Goal: Task Accomplishment & Management: Manage account settings

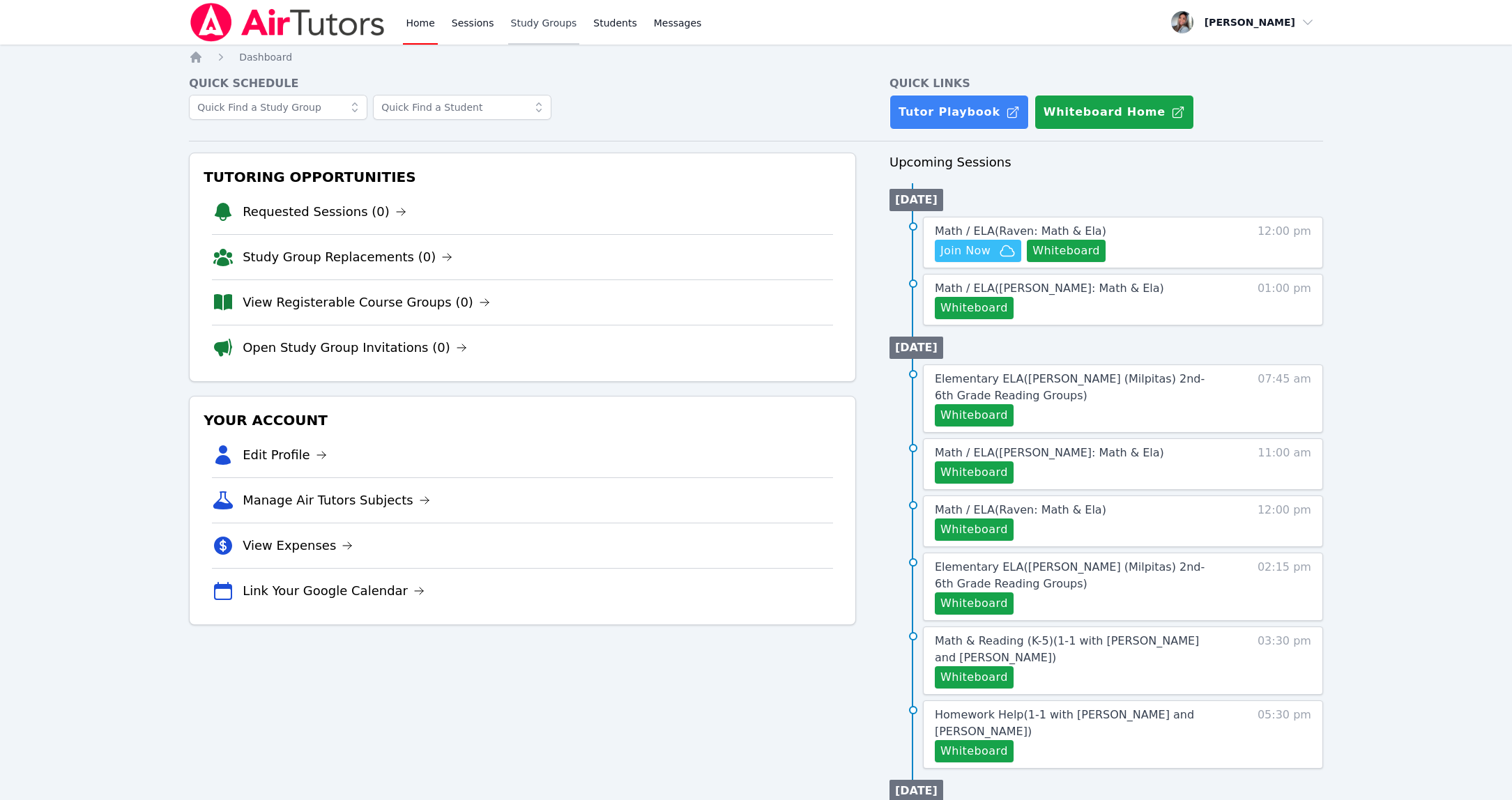
click at [550, 16] on link "Study Groups" at bounding box center [544, 22] width 72 height 45
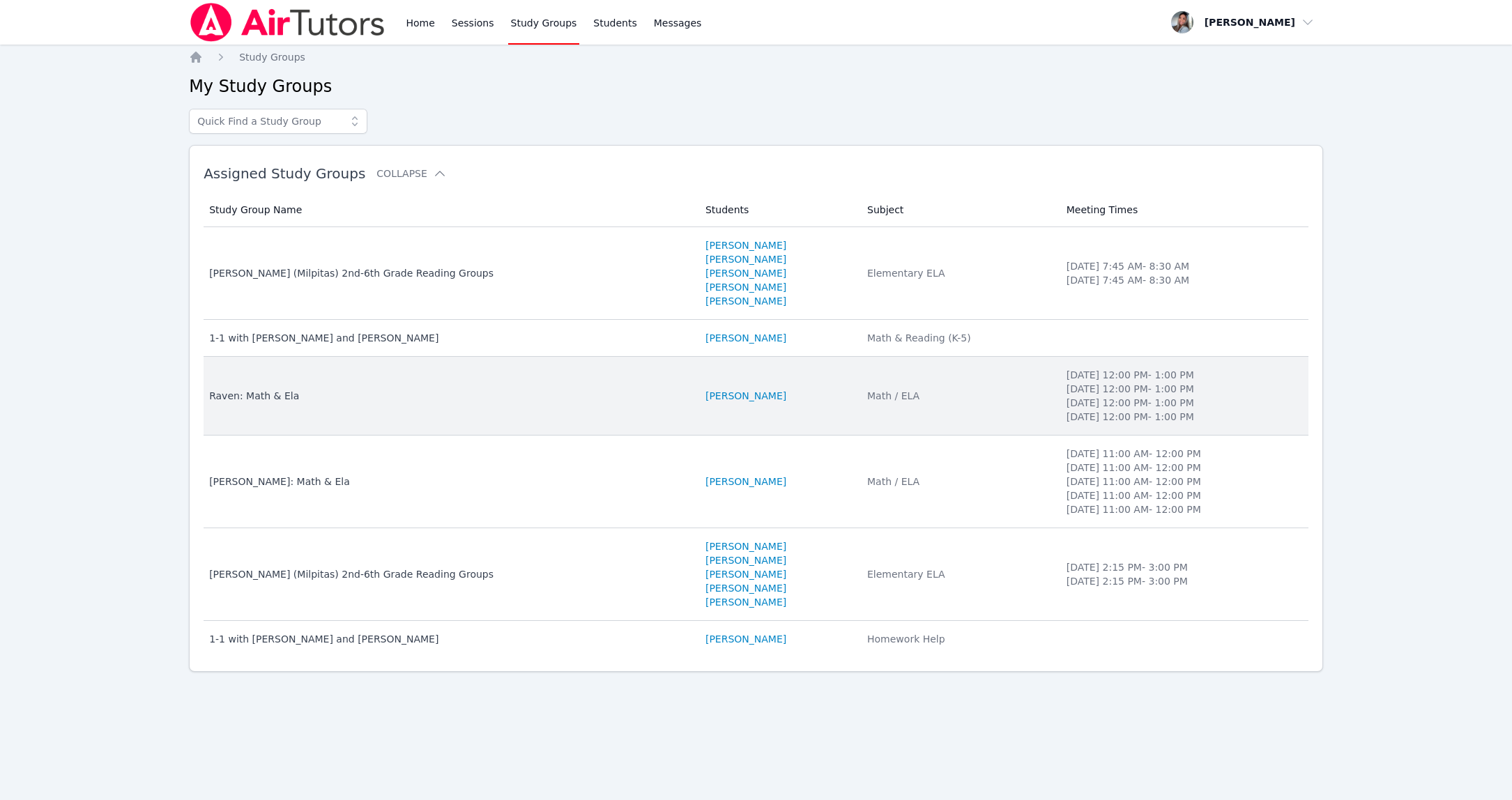
click at [816, 412] on td "Students RAVEN BROWN" at bounding box center [778, 396] width 162 height 79
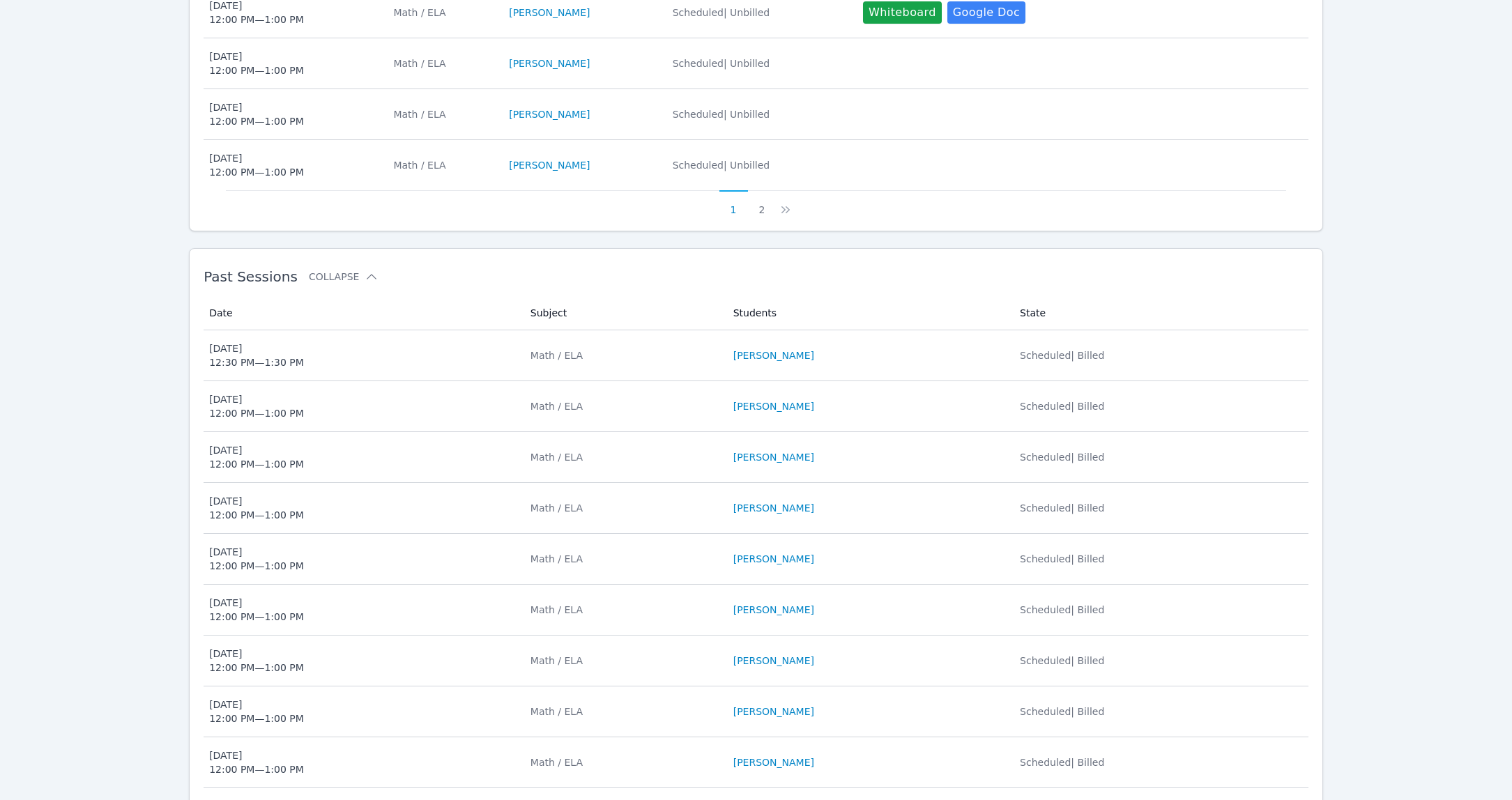
scroll to position [780, 0]
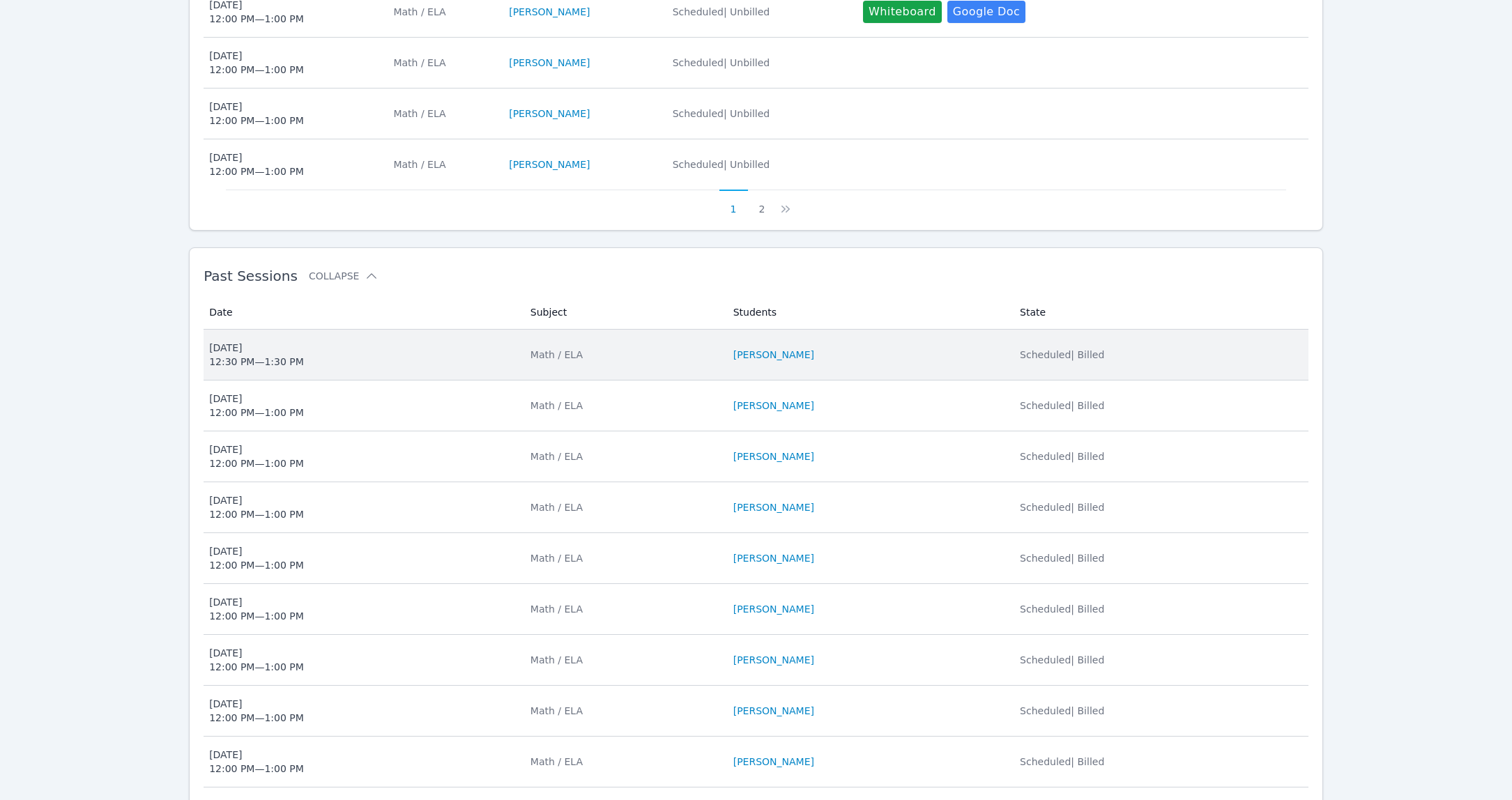
click at [398, 362] on span "Thu Oct 2, 2025 12:30 PM — 1:30 PM" at bounding box center [361, 355] width 305 height 28
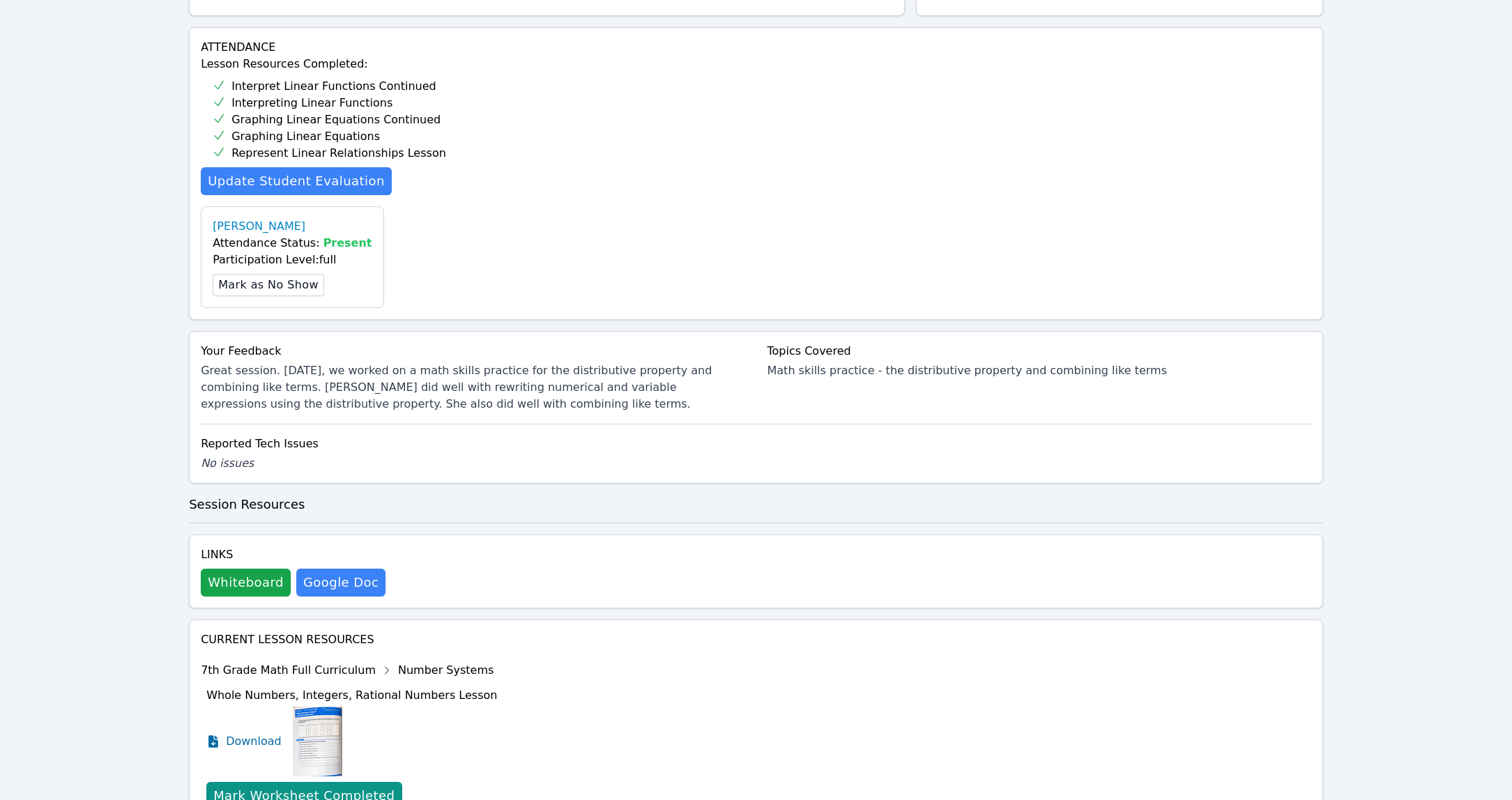
scroll to position [382, 0]
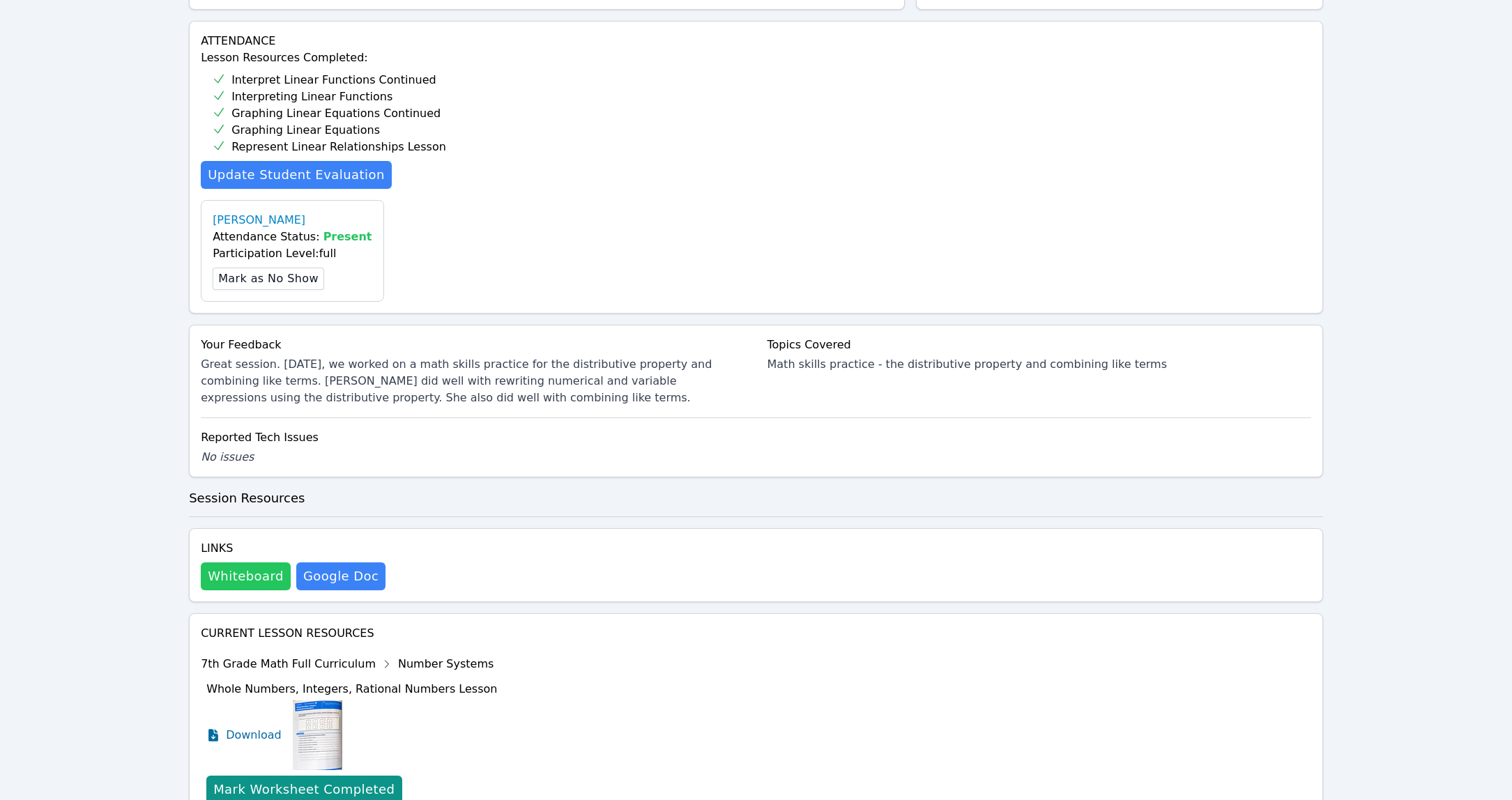
click at [240, 572] on button "Whiteboard" at bounding box center [245, 576] width 90 height 28
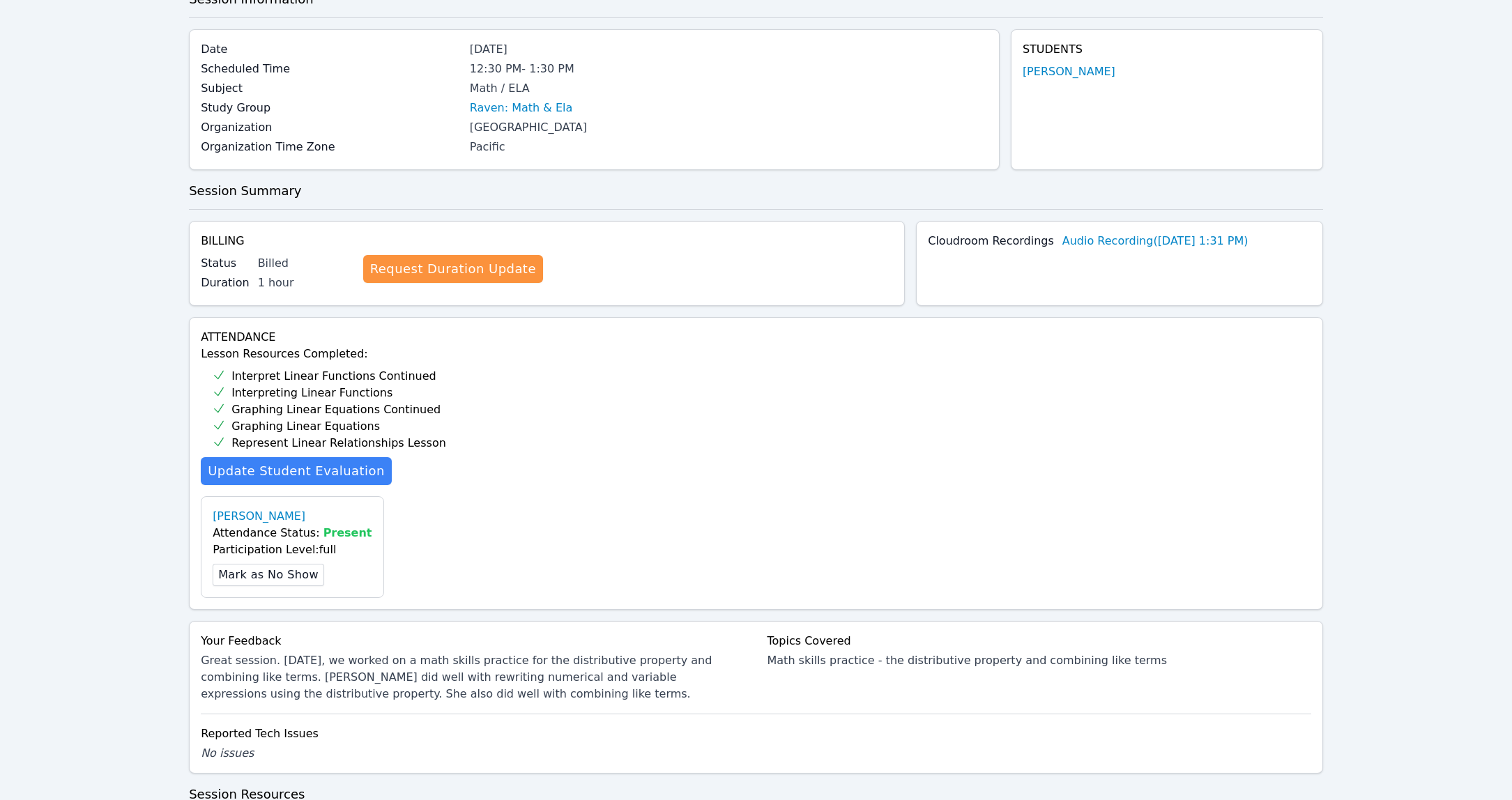
scroll to position [0, 0]
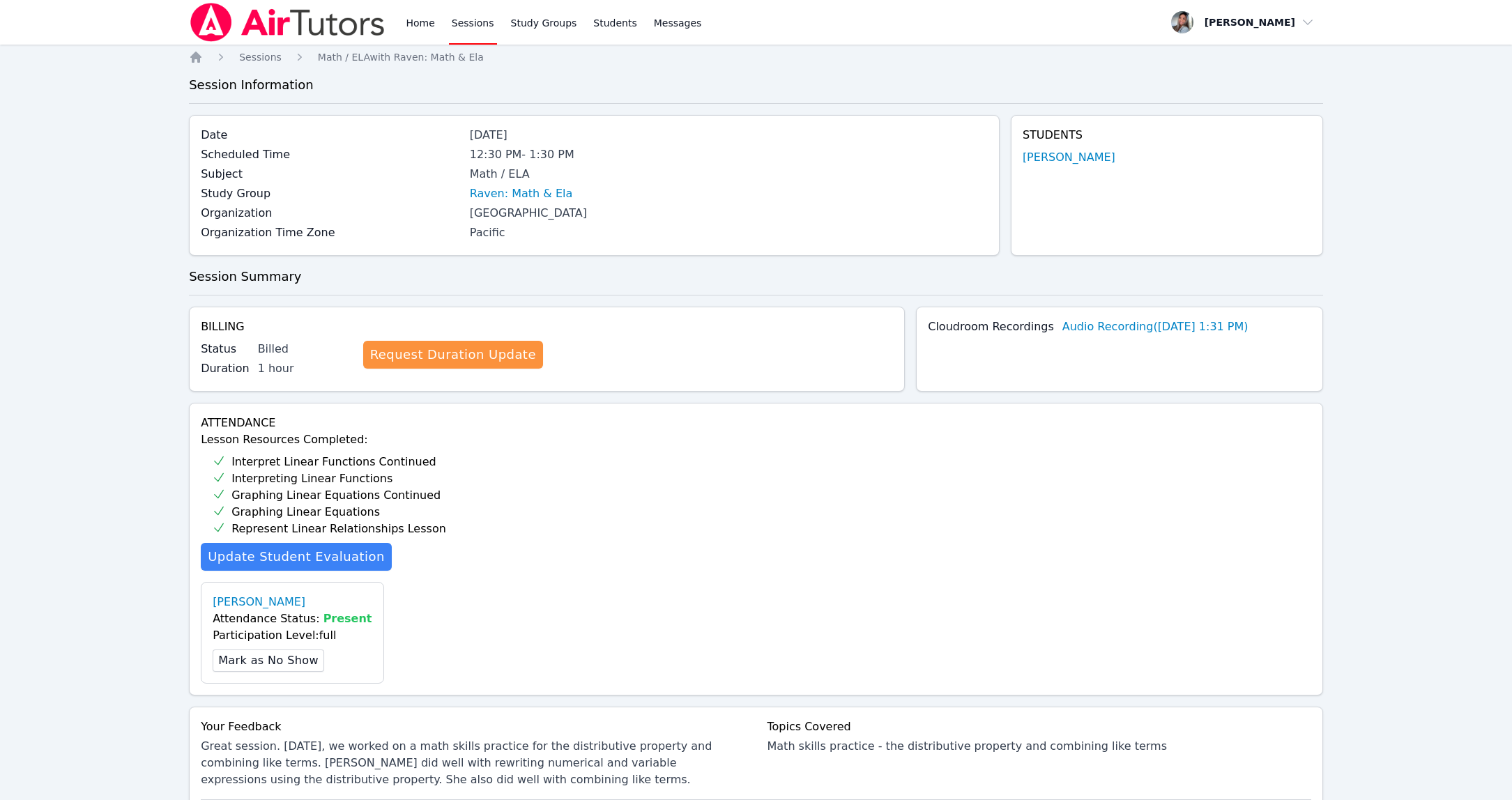
click at [461, 19] on link "Sessions" at bounding box center [473, 22] width 48 height 45
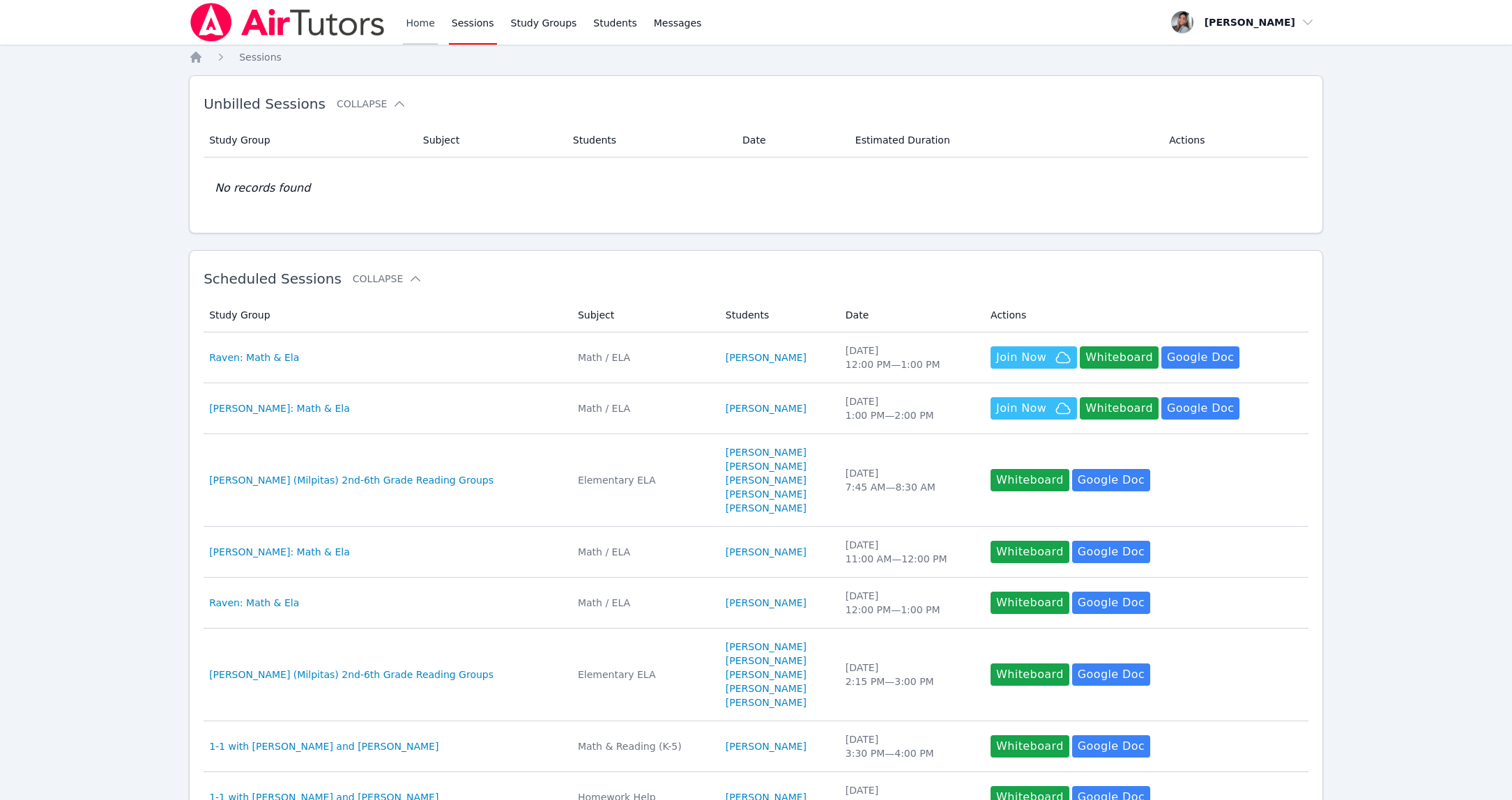
click at [416, 22] on link "Home" at bounding box center [420, 22] width 34 height 45
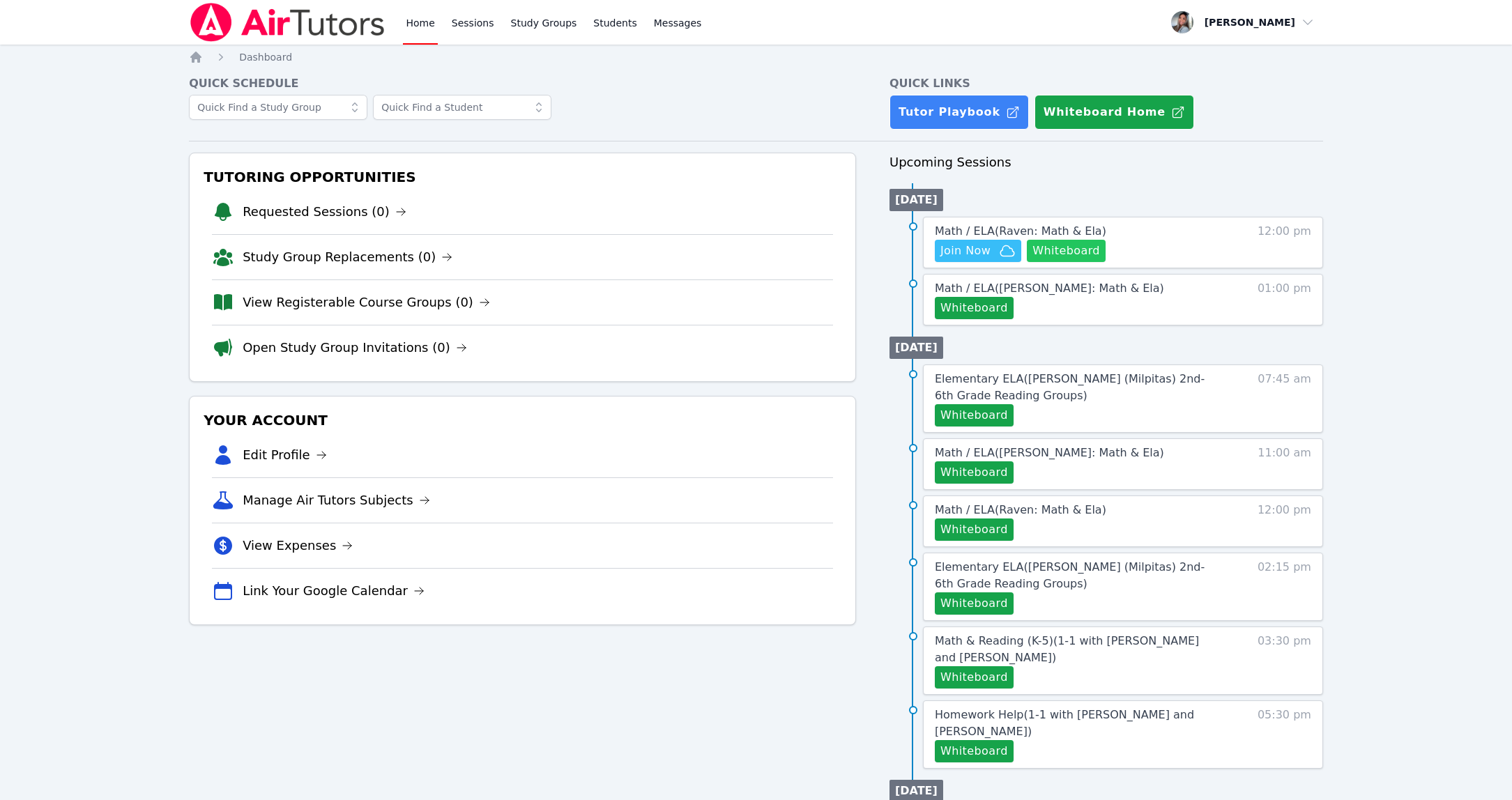
click at [1051, 255] on button "Whiteboard" at bounding box center [1066, 251] width 79 height 22
click at [1001, 232] on span "Math / ELA ( Raven: Math & Ela )" at bounding box center [1021, 231] width 172 height 13
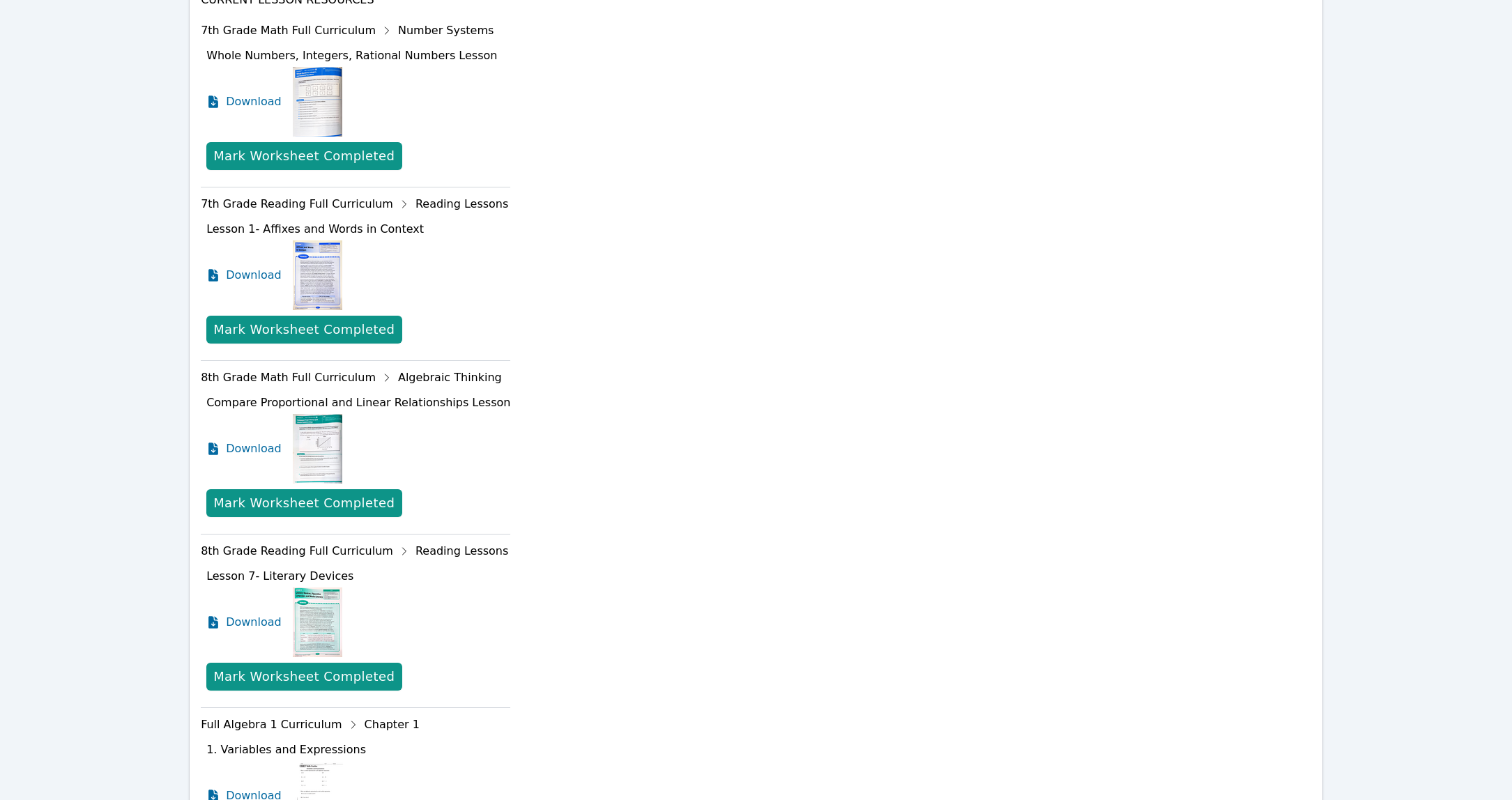
scroll to position [769, 0]
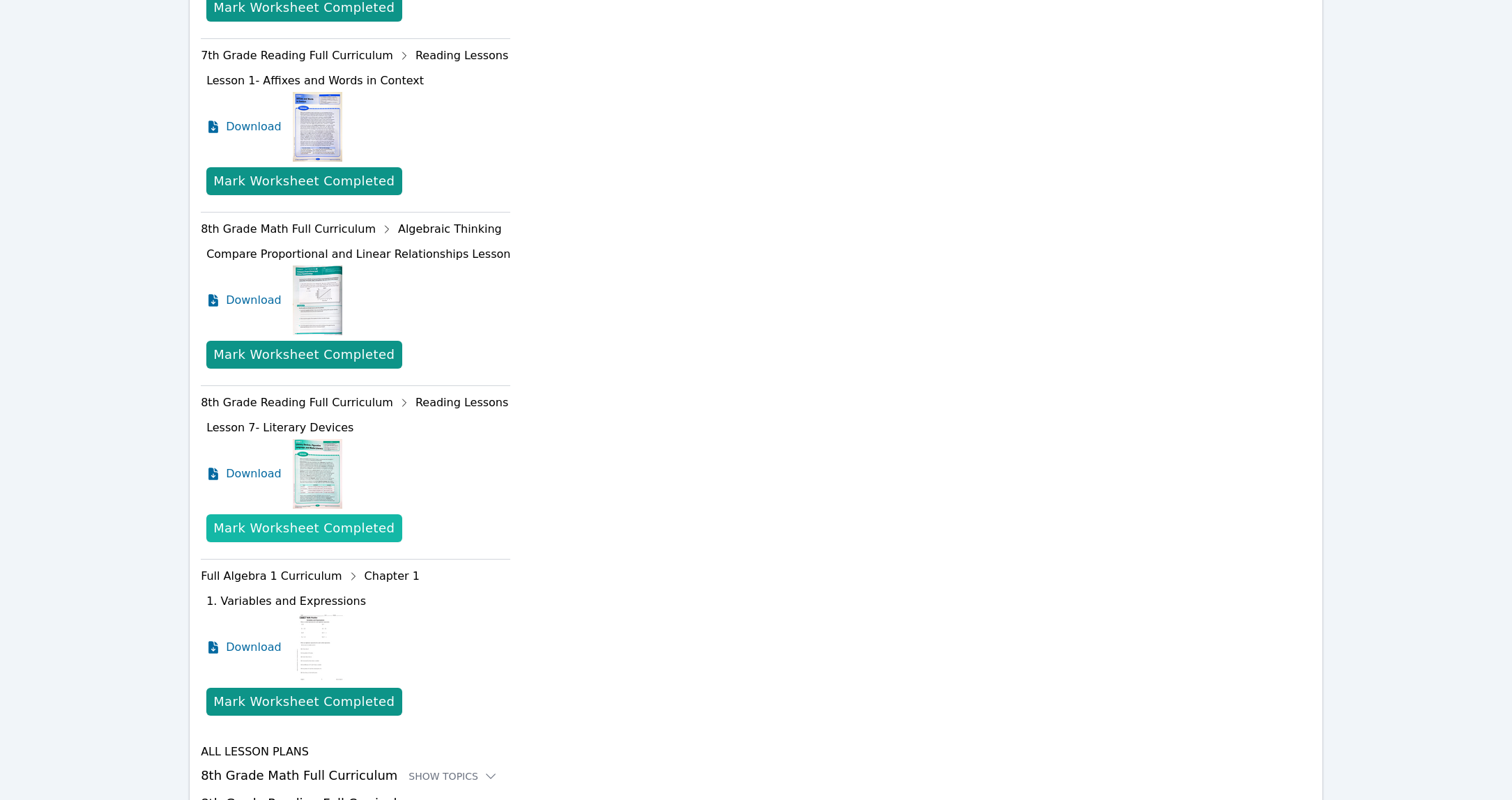
click at [351, 526] on div "Mark Worksheet Completed" at bounding box center [304, 528] width 181 height 19
click at [342, 534] on div "Mark Worksheet Completed" at bounding box center [304, 528] width 181 height 19
click at [237, 474] on span "Download" at bounding box center [257, 474] width 62 height 17
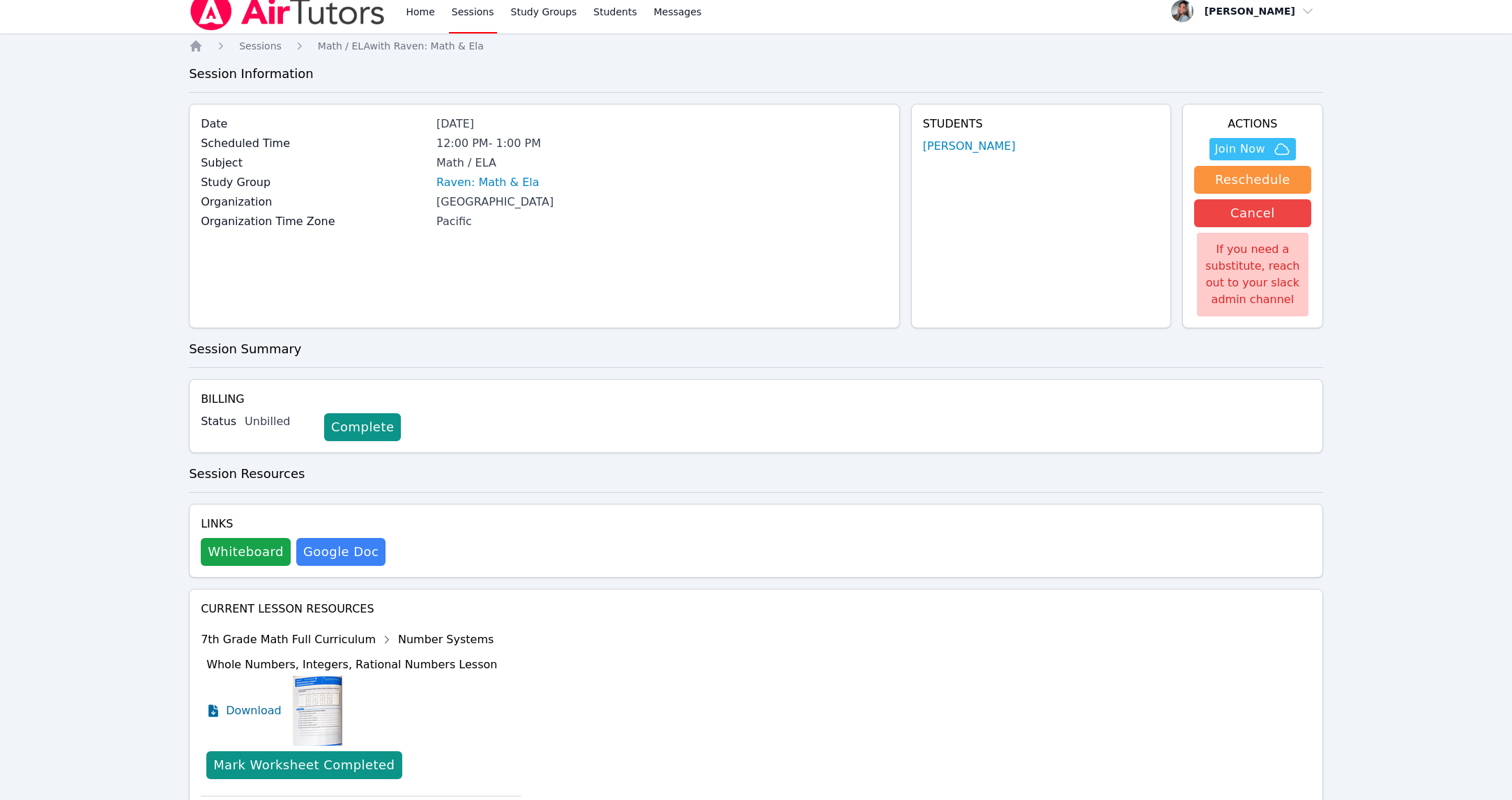
scroll to position [0, 0]
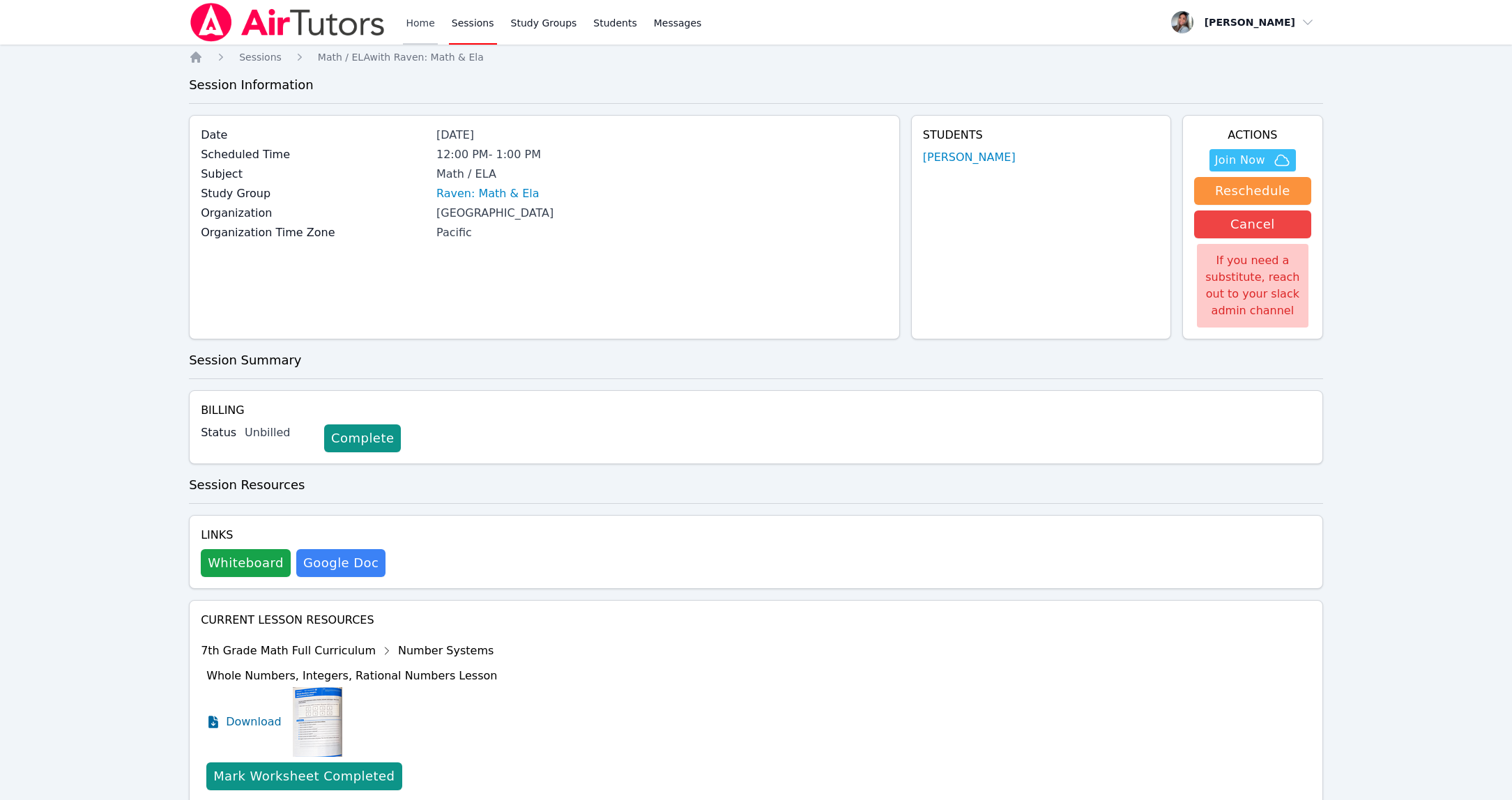
click at [411, 23] on link "Home" at bounding box center [420, 22] width 34 height 45
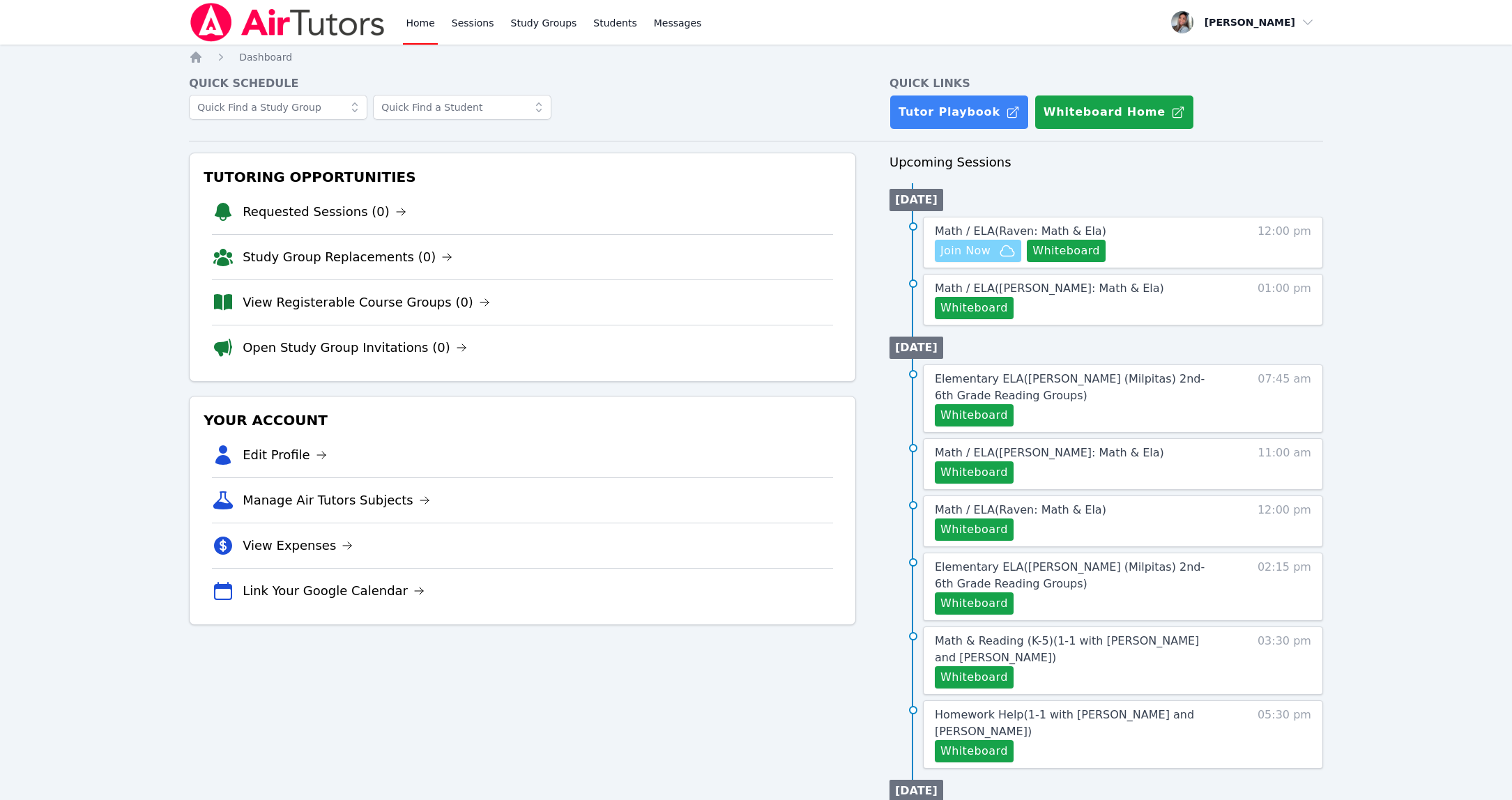
click at [978, 248] on span "Join Now" at bounding box center [965, 251] width 50 height 17
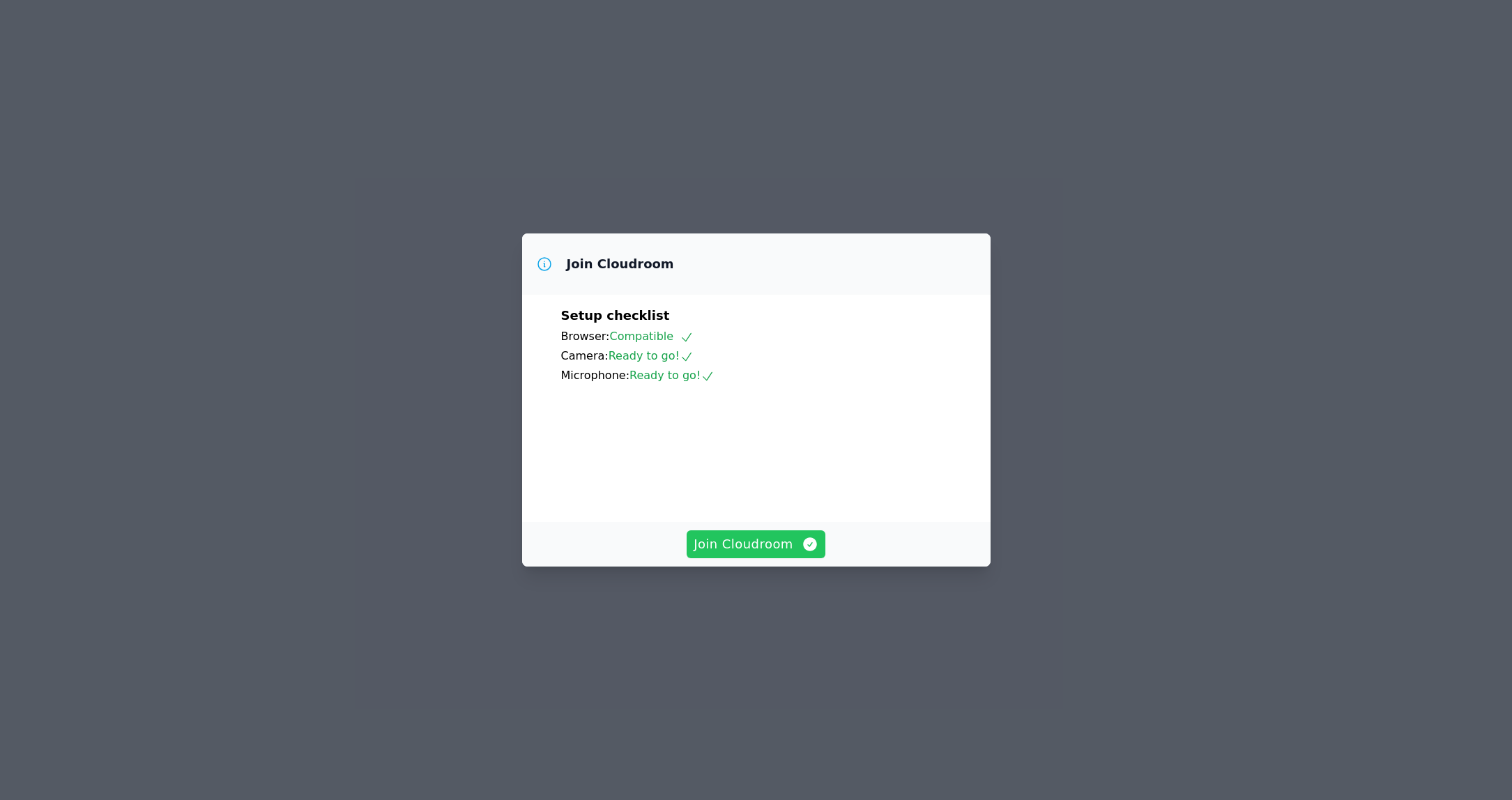
click at [747, 554] on span "Join Cloudroom" at bounding box center [756, 544] width 125 height 19
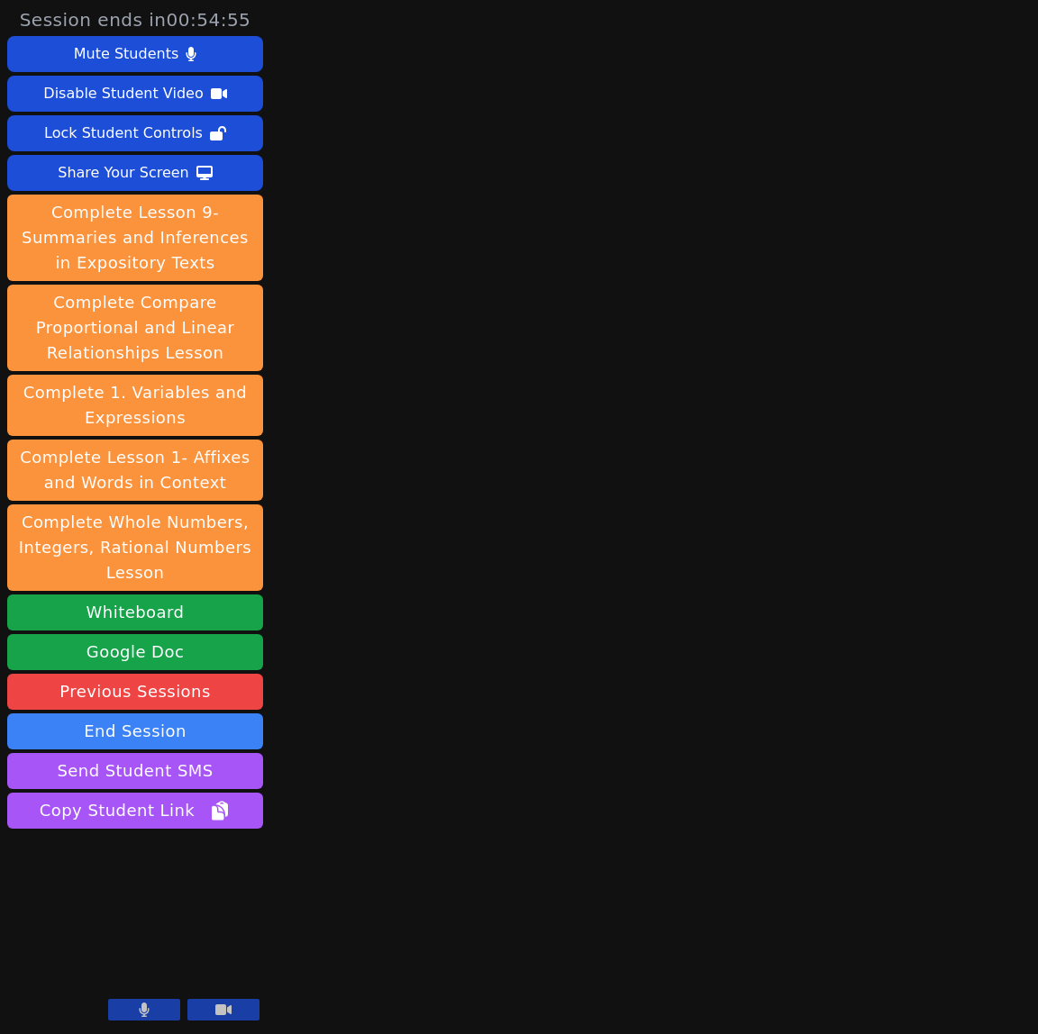
click at [140, 1009] on icon at bounding box center [145, 1010] width 10 height 14
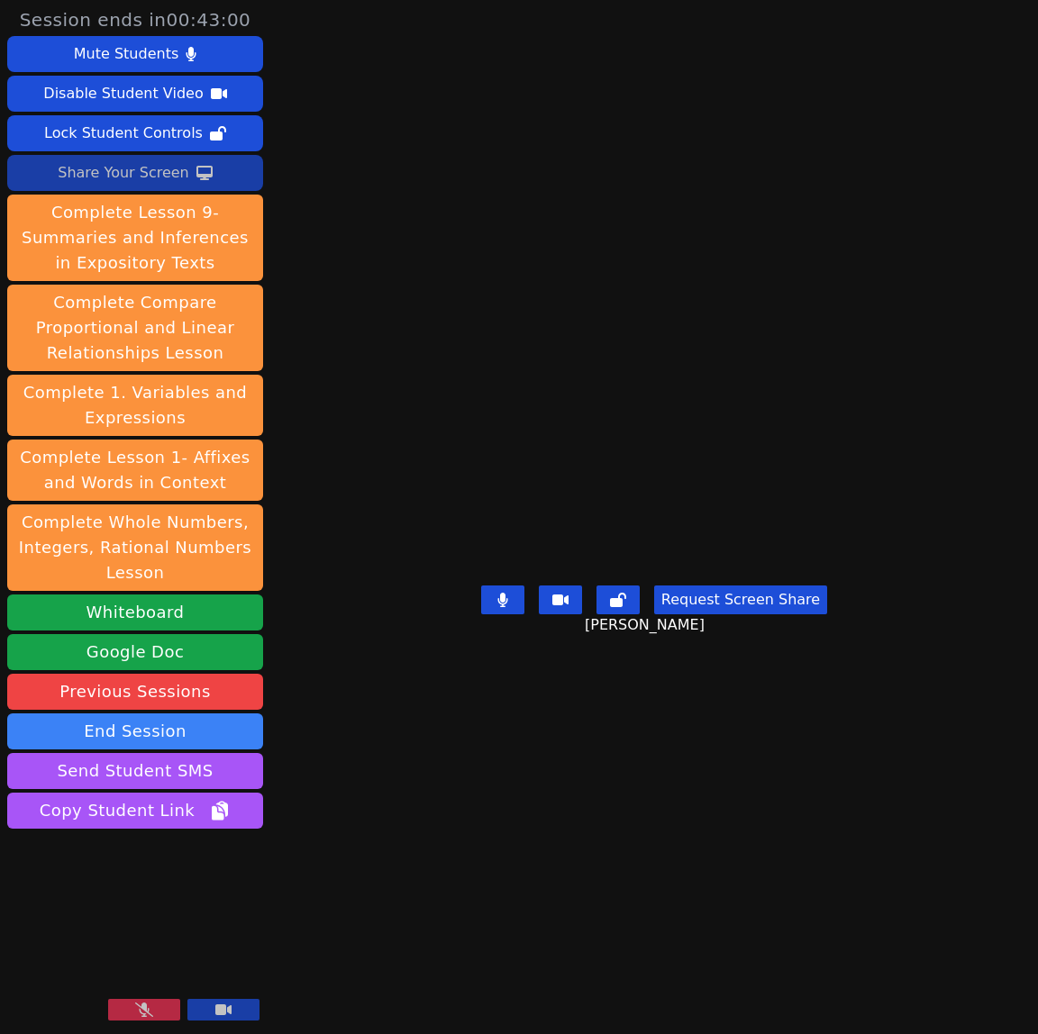
click at [149, 166] on div "Share Your Screen" at bounding box center [124, 173] width 132 height 29
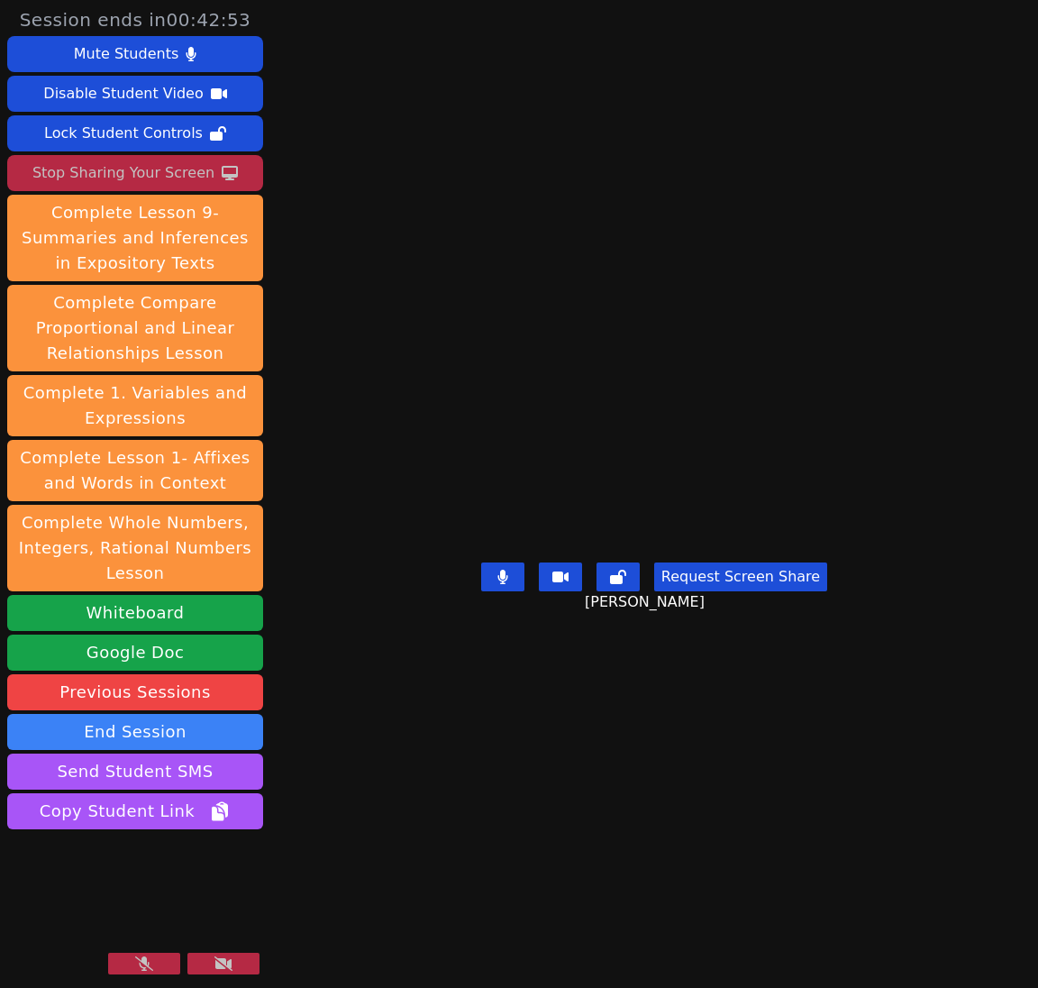
click at [141, 962] on icon at bounding box center [144, 963] width 18 height 14
click at [142, 967] on icon at bounding box center [144, 963] width 18 height 14
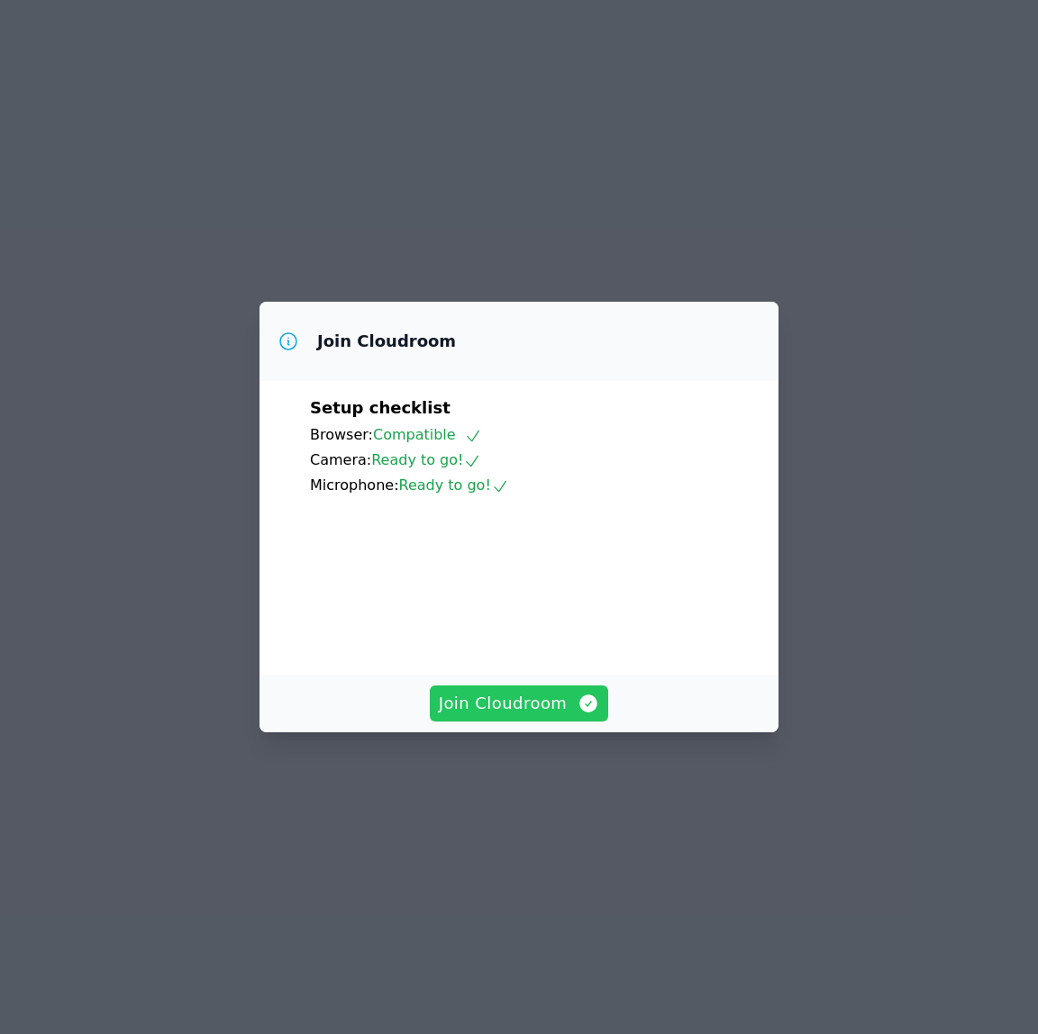
click at [544, 716] on span "Join Cloudroom" at bounding box center [519, 703] width 161 height 25
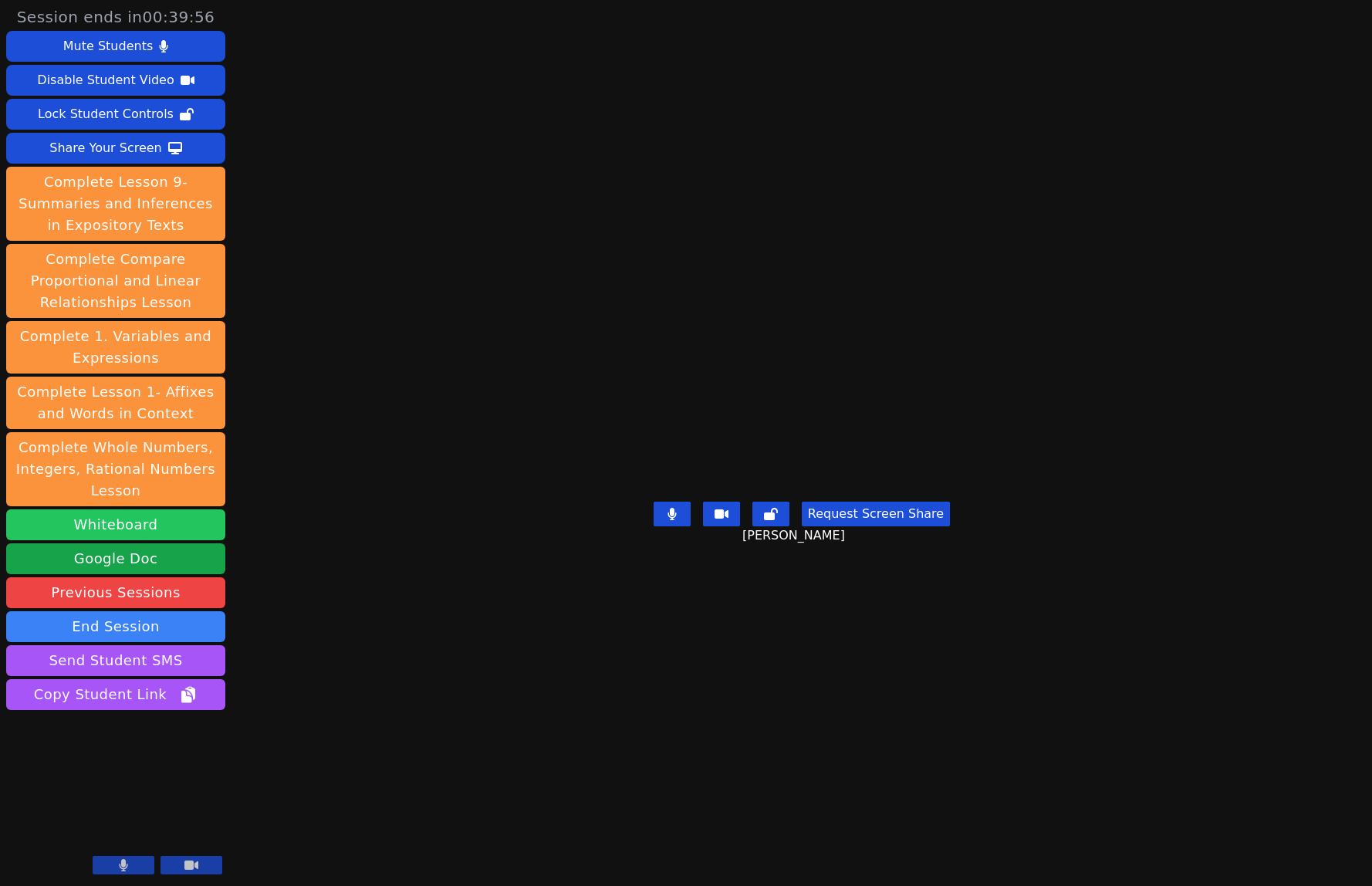
click at [95, 520] on button "Whiteboard" at bounding box center [116, 525] width 219 height 31
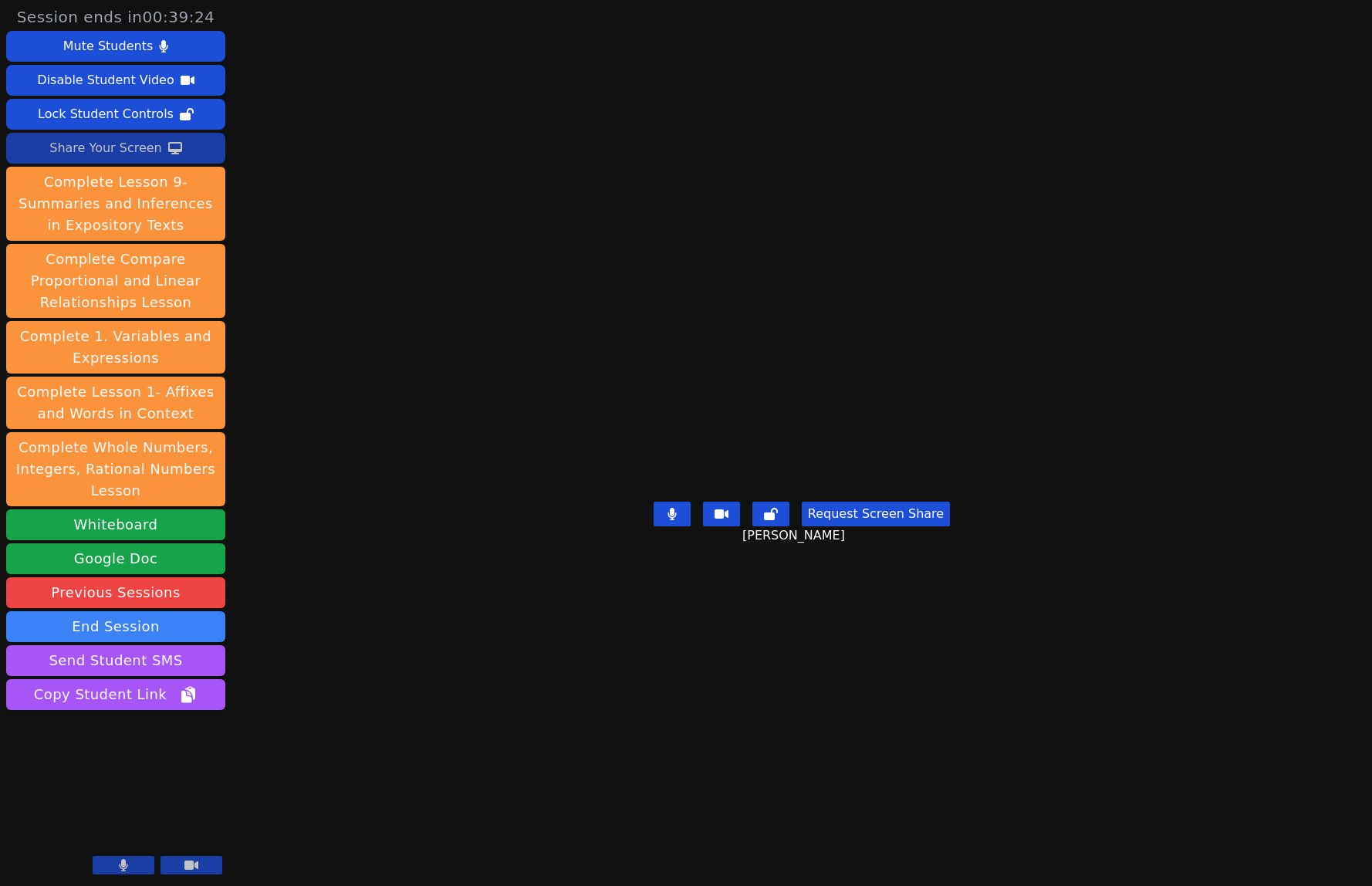
click at [111, 149] on div "Share Your Screen" at bounding box center [106, 148] width 113 height 25
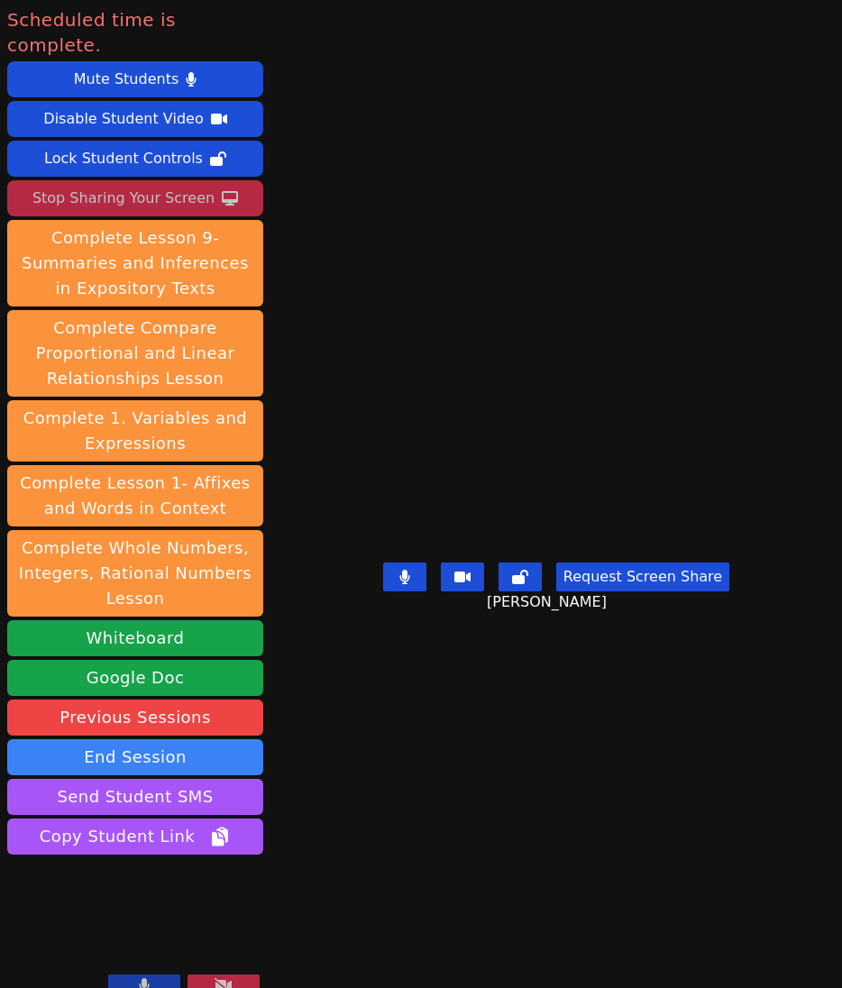
click at [102, 184] on div "Stop Sharing Your Screen" at bounding box center [123, 198] width 182 height 29
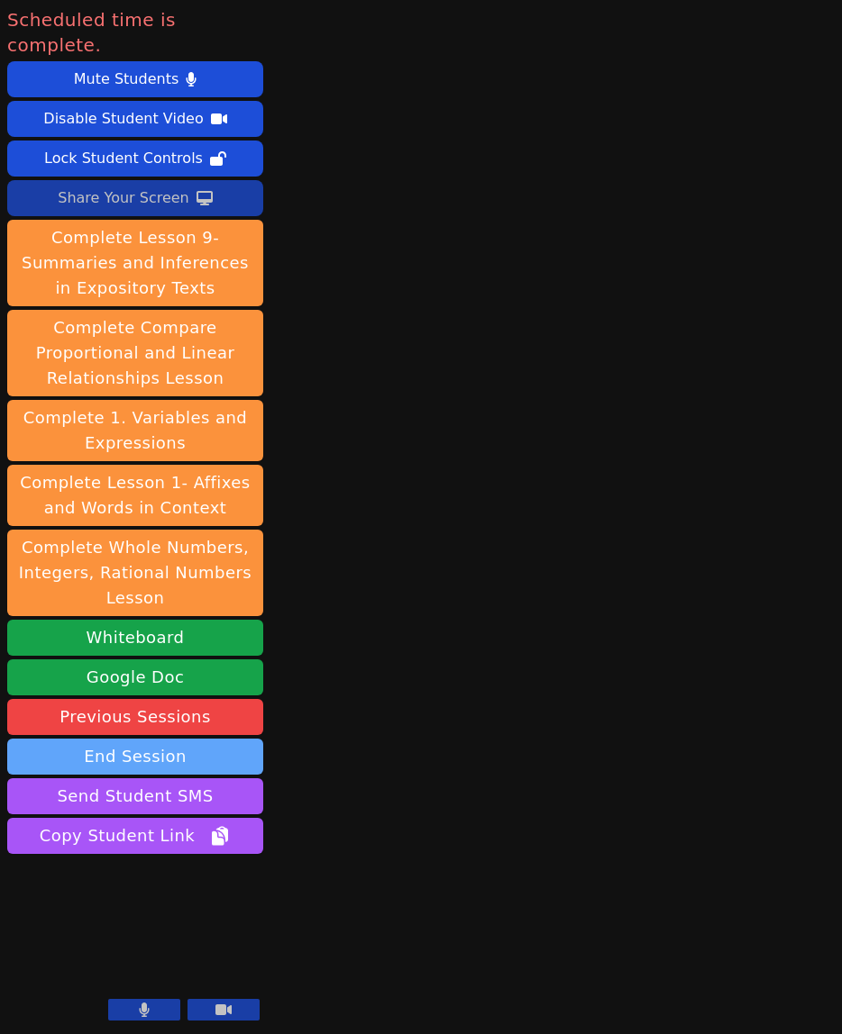
click at [126, 739] on button "End Session" at bounding box center [135, 757] width 256 height 36
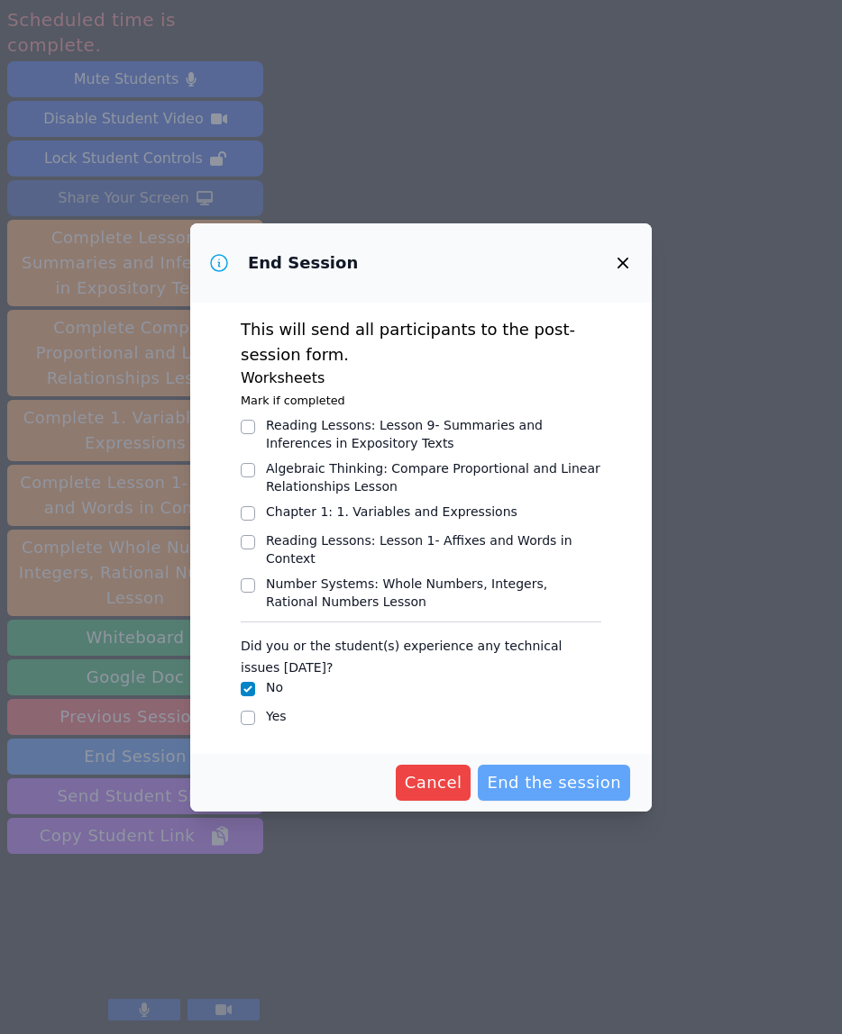
click at [586, 783] on span "End the session" at bounding box center [554, 782] width 134 height 25
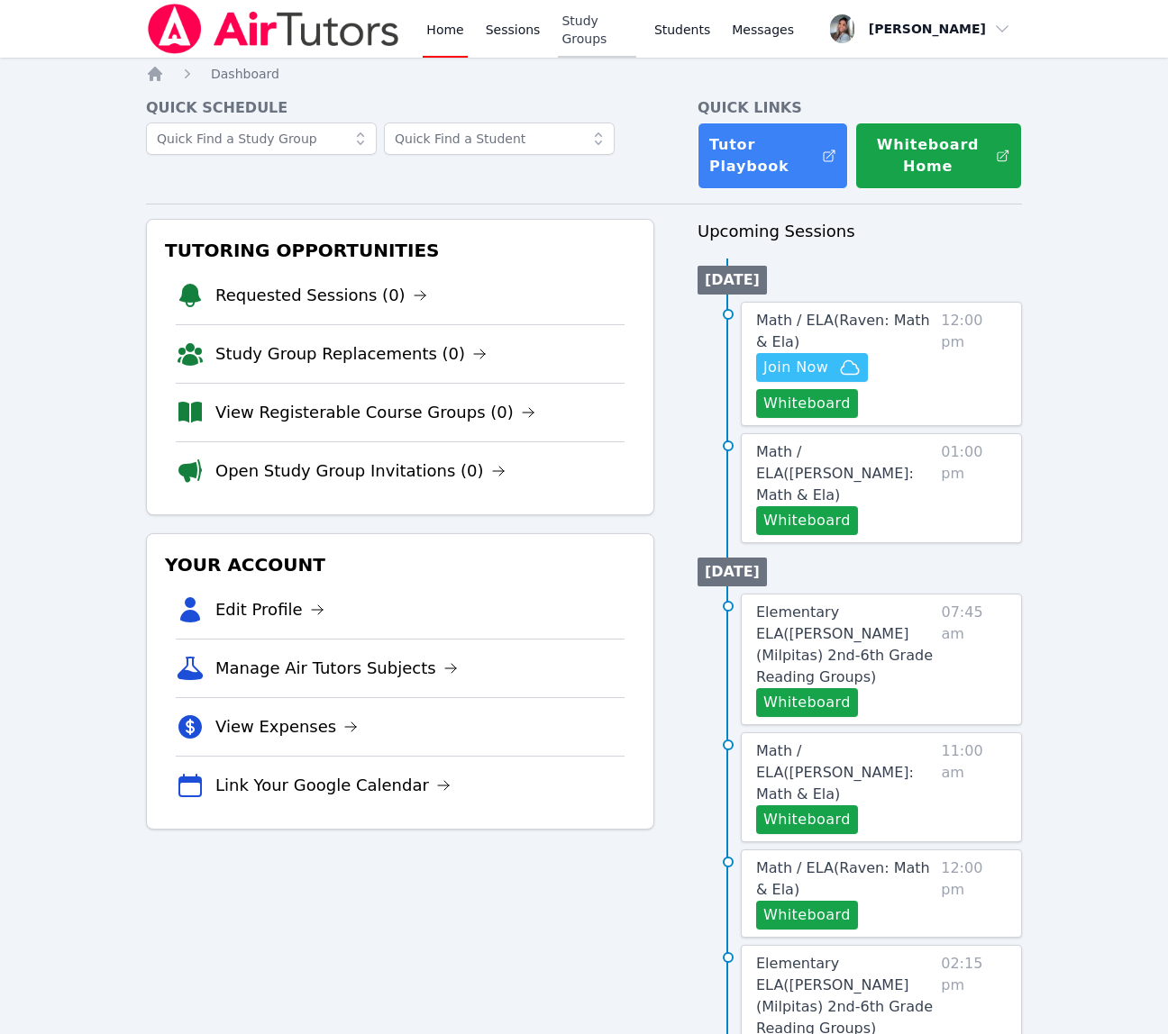
click at [598, 29] on link "Study Groups" at bounding box center [596, 29] width 77 height 58
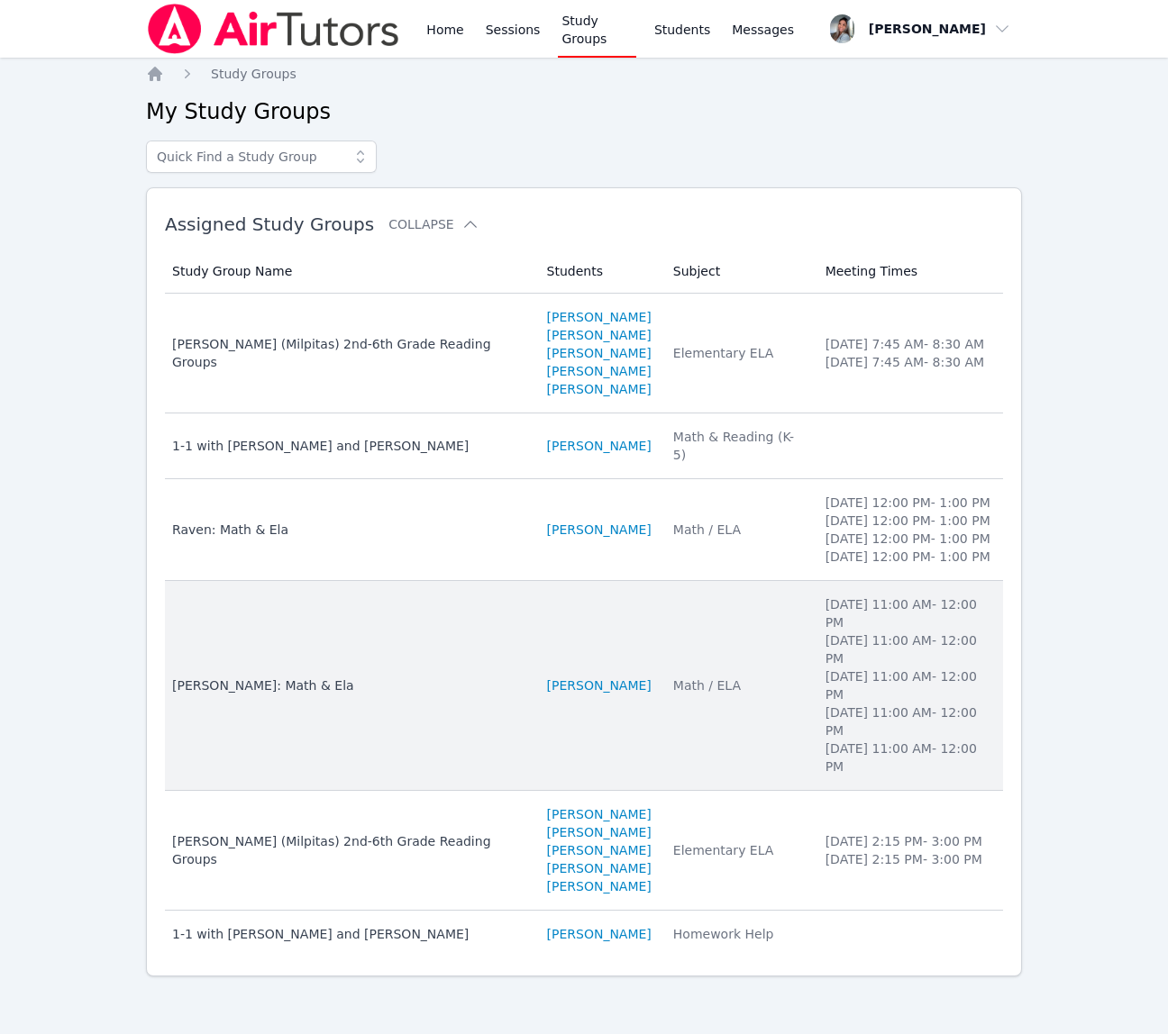
click at [536, 687] on td "Students [PERSON_NAME]" at bounding box center [599, 686] width 126 height 210
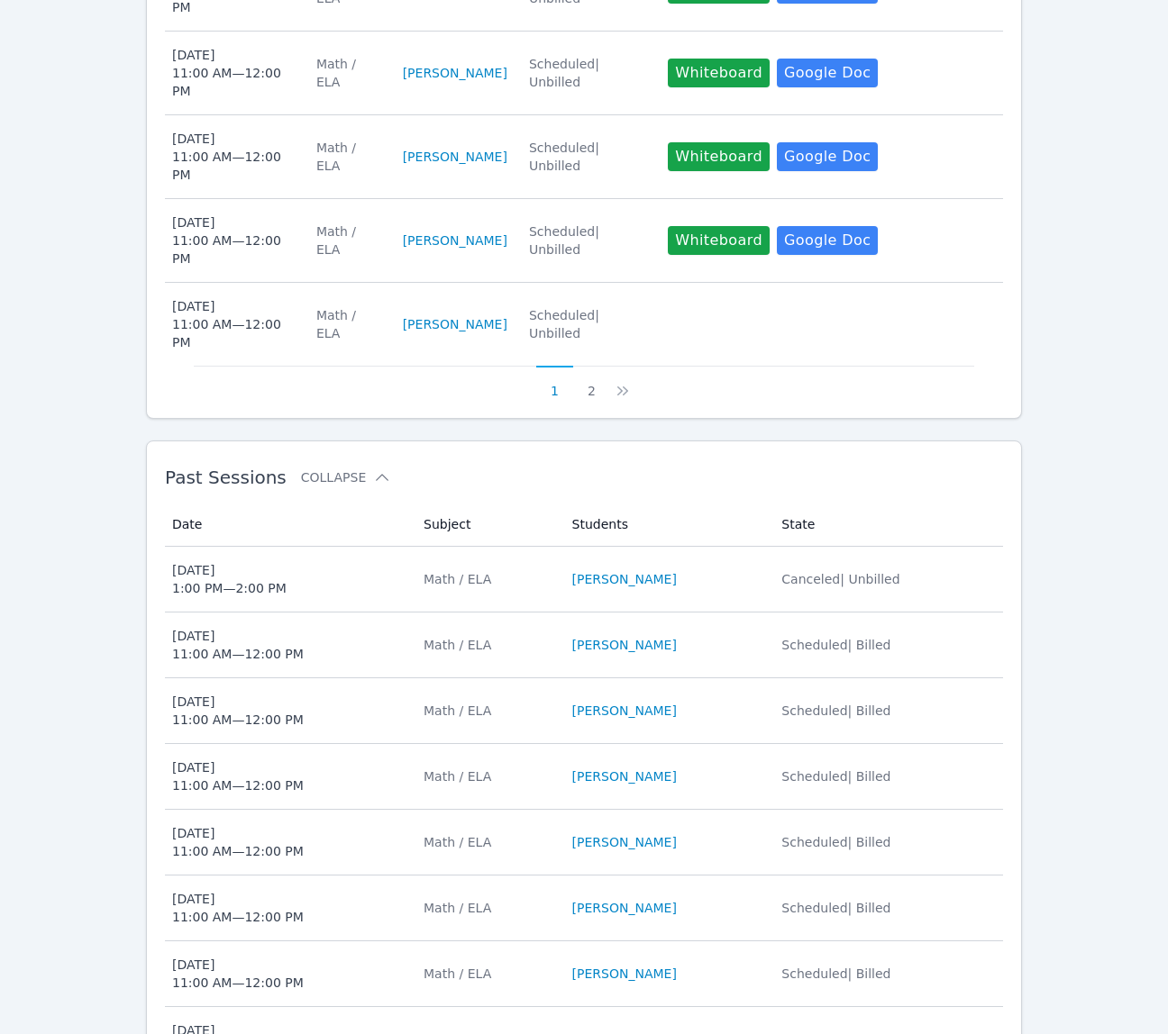
scroll to position [1456, 0]
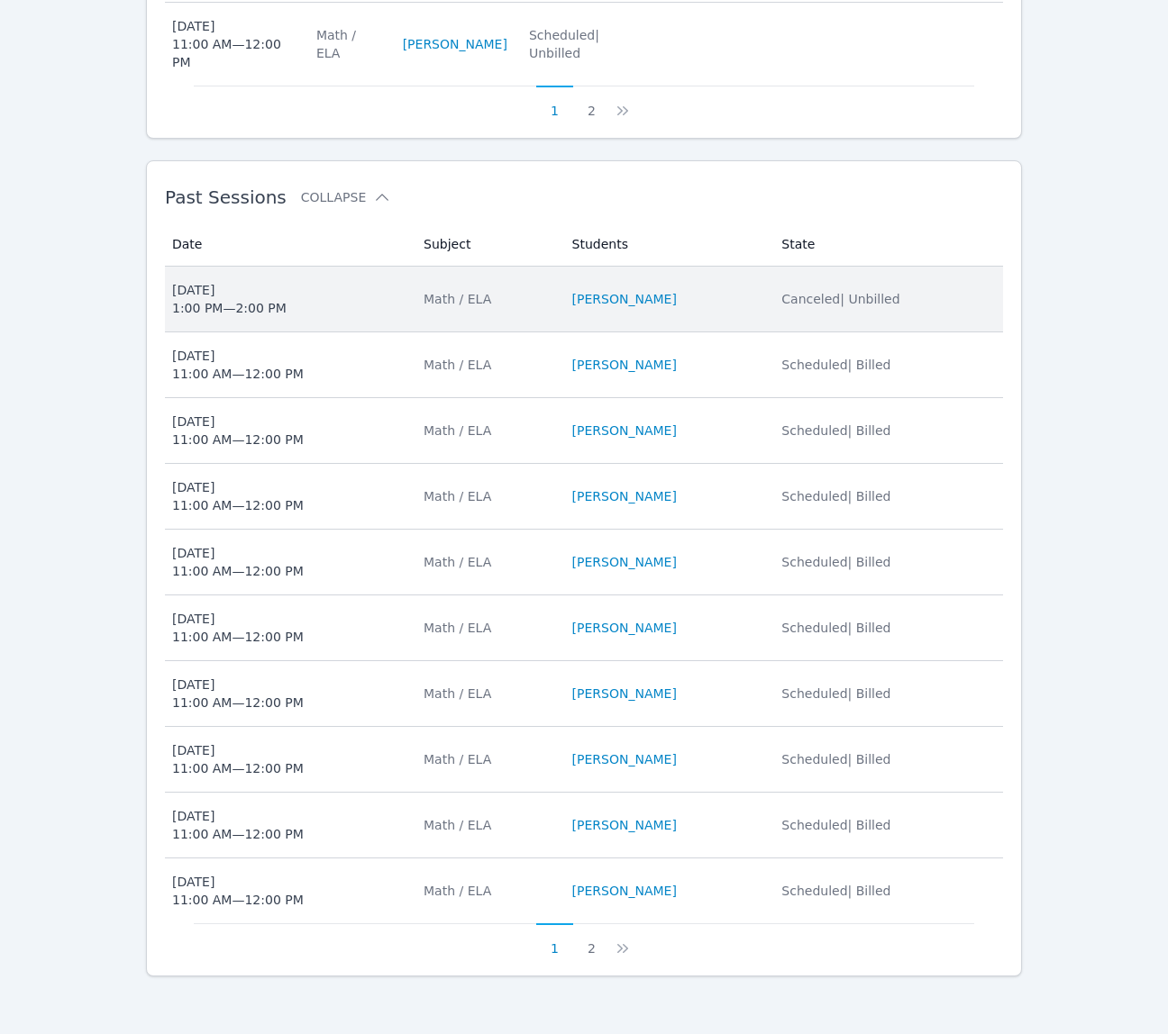
click at [509, 303] on div "Math / ELA" at bounding box center [486, 299] width 127 height 18
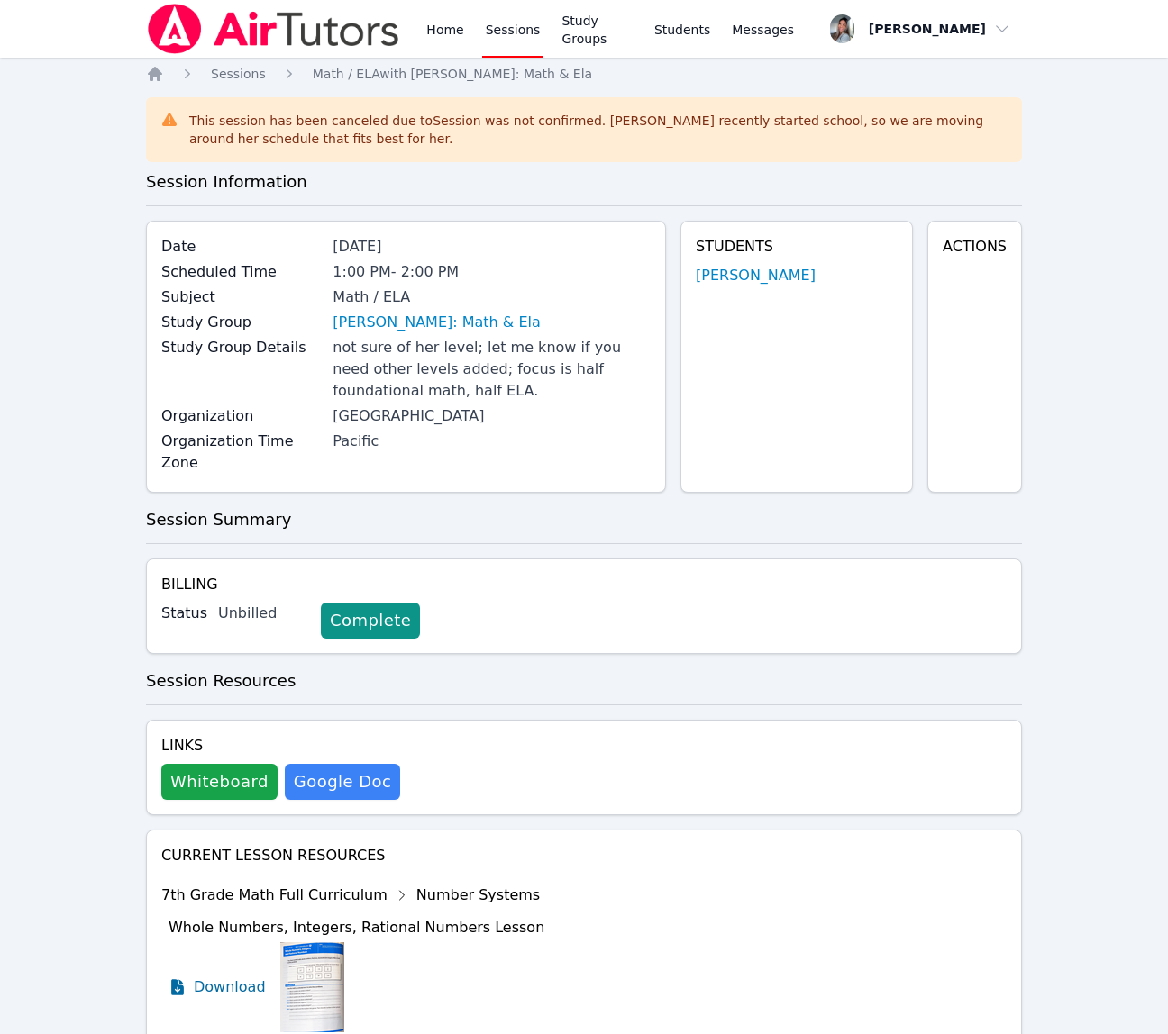
scroll to position [1456, 0]
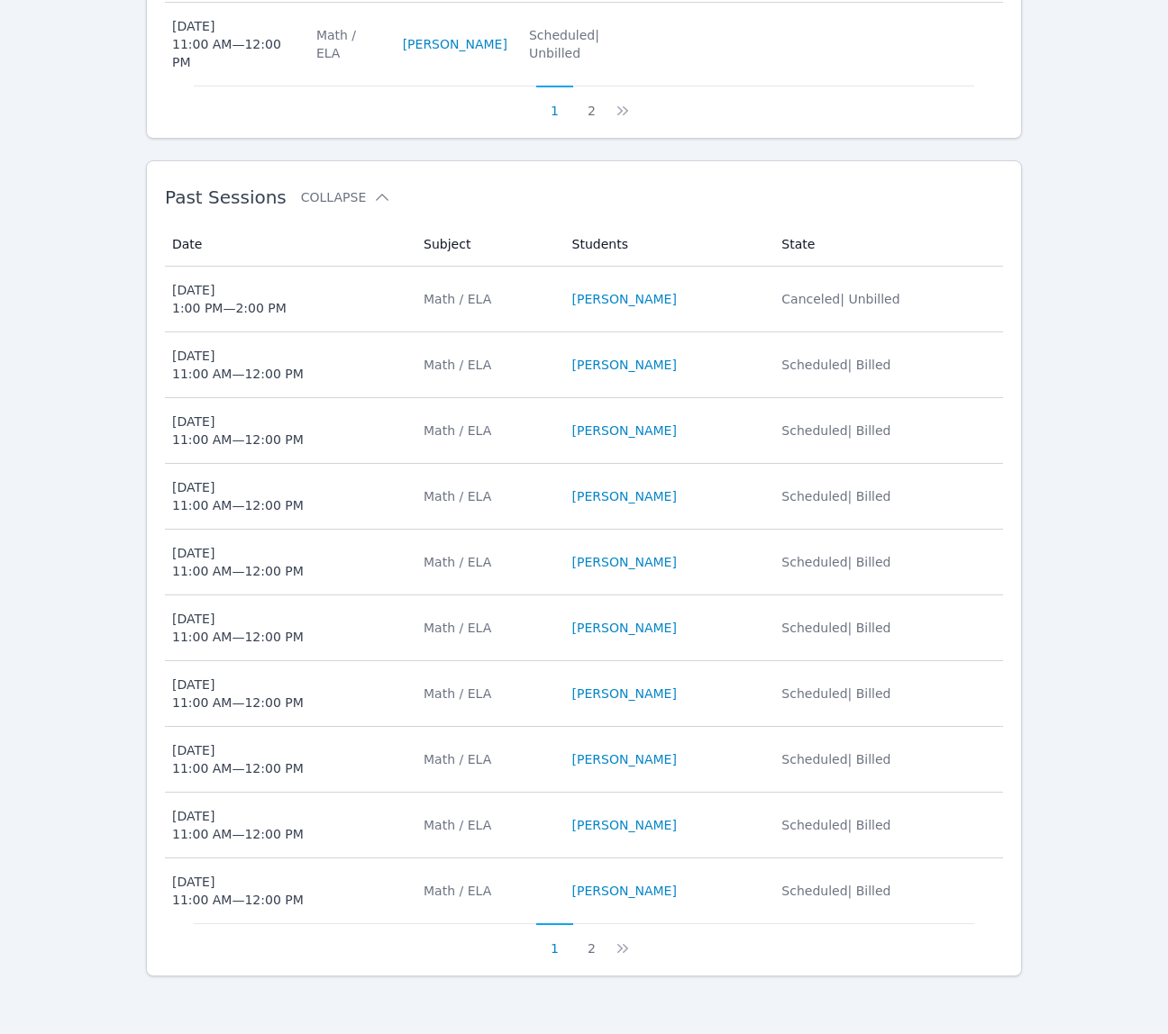
click at [313, 423] on span "Wed Oct 1, 2025 11:00 AM — 12:00 PM" at bounding box center [287, 431] width 230 height 36
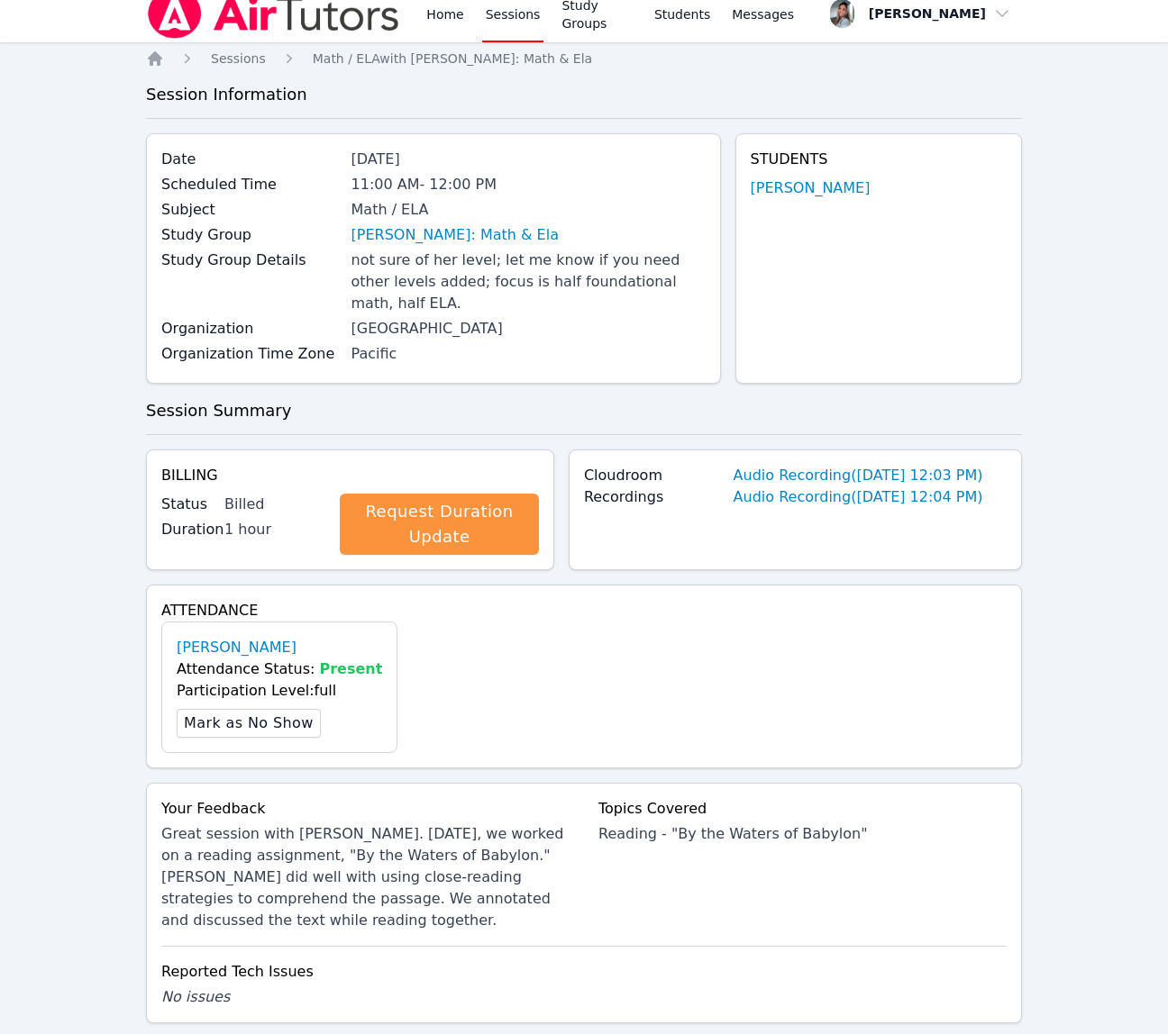
scroll to position [17, 0]
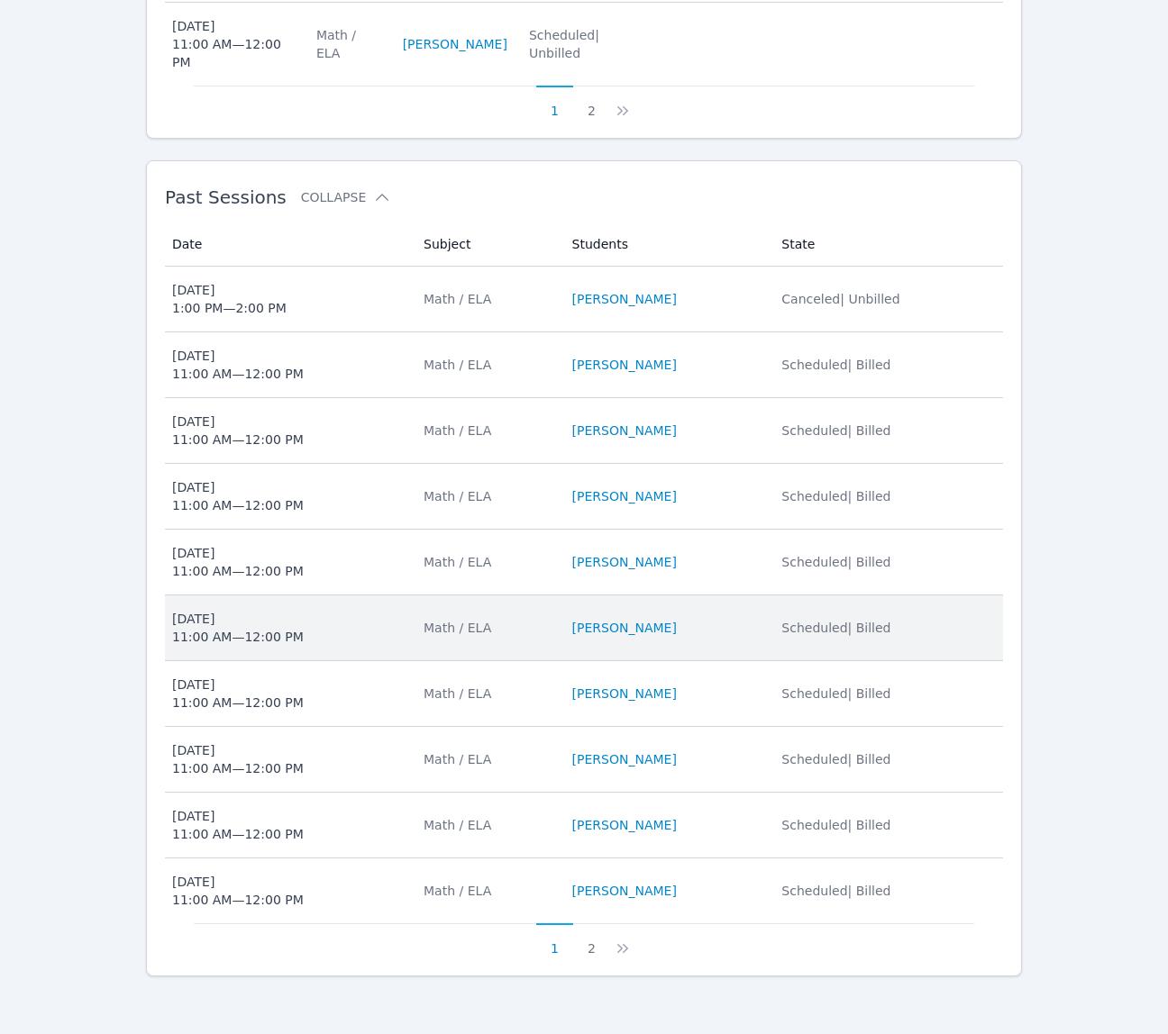
scroll to position [1454, 0]
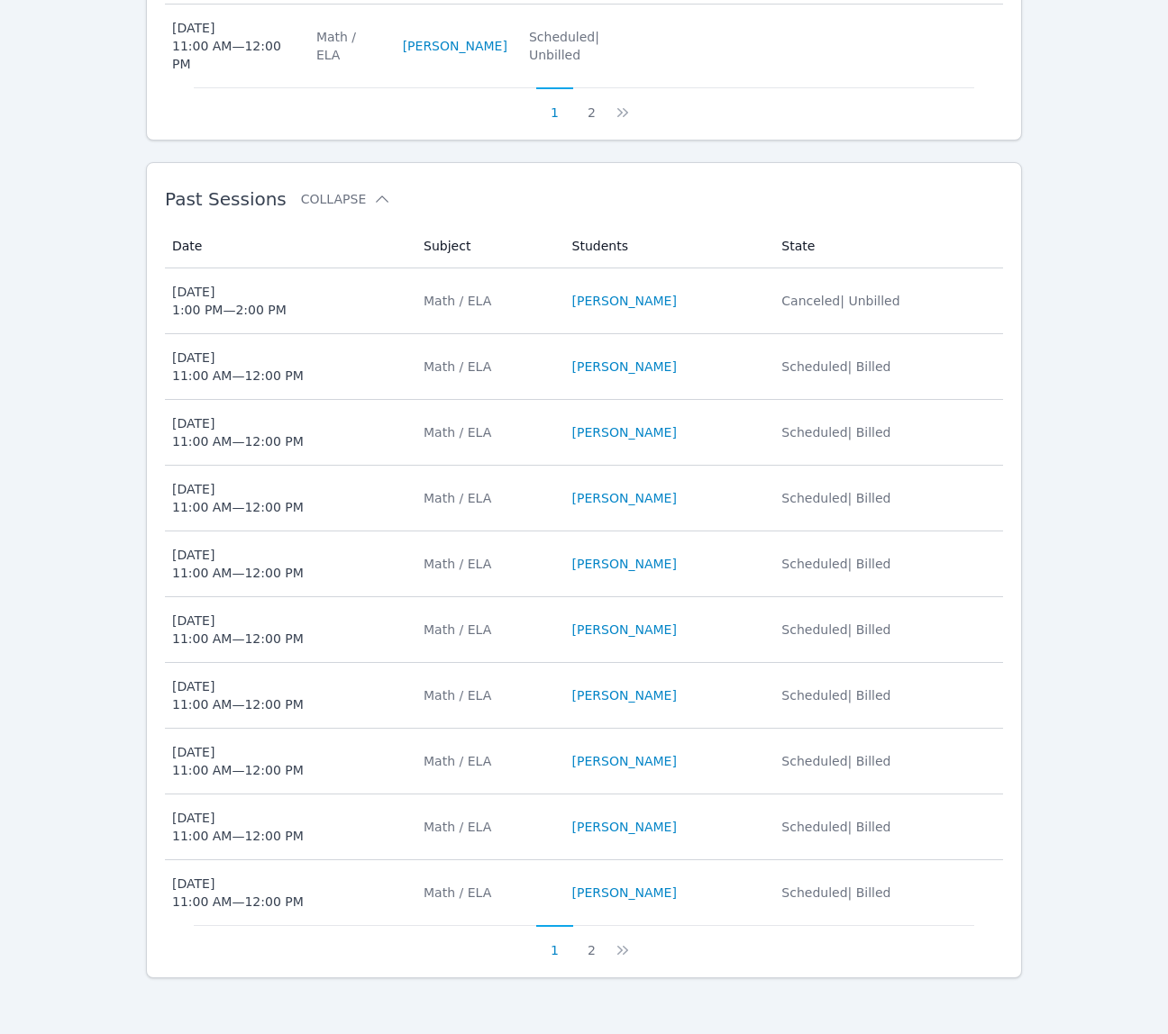
click at [347, 660] on td "Date Fri Sep 26, 2025 11:00 AM — 12:00 PM" at bounding box center [289, 630] width 248 height 66
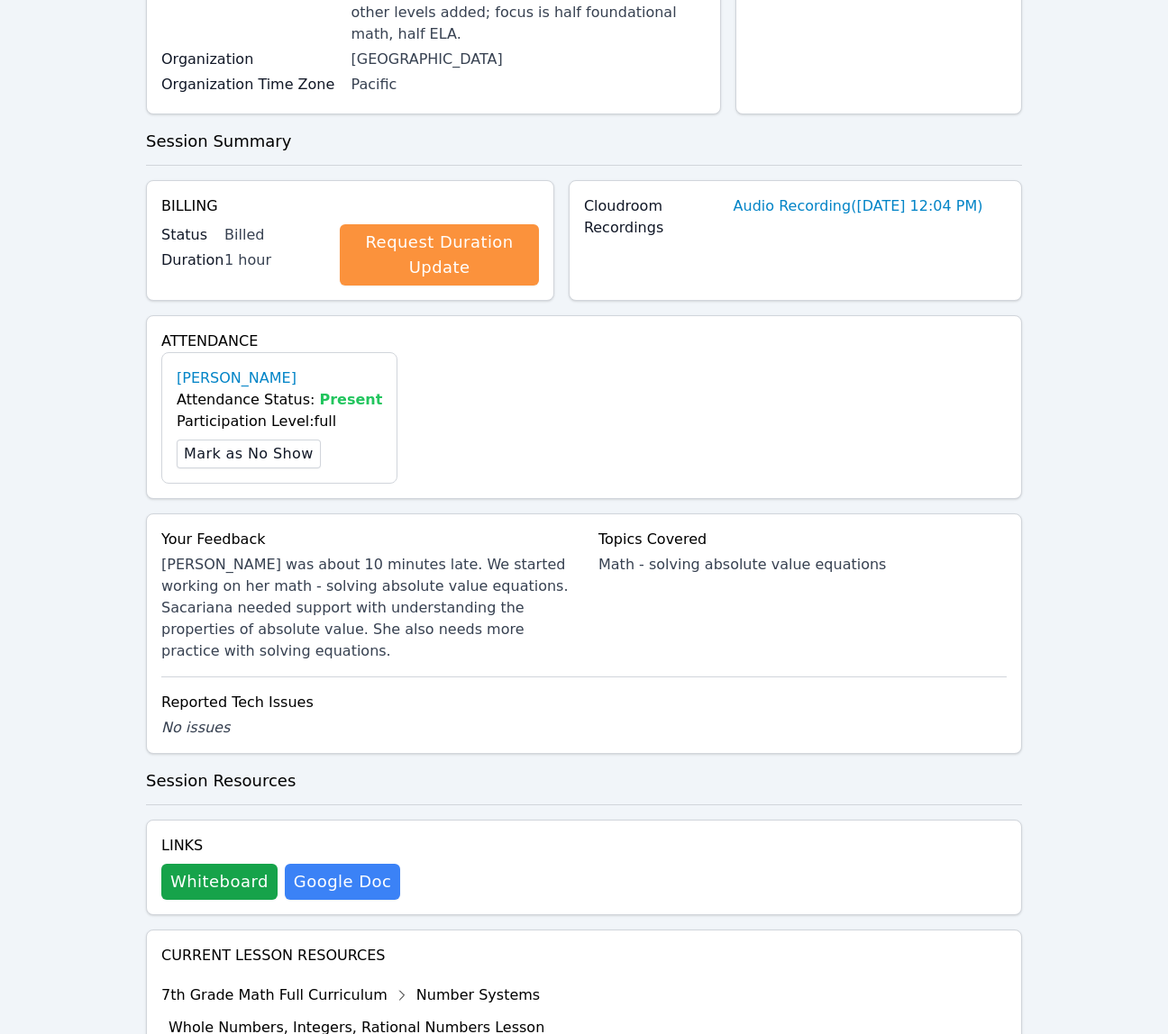
scroll to position [303, 0]
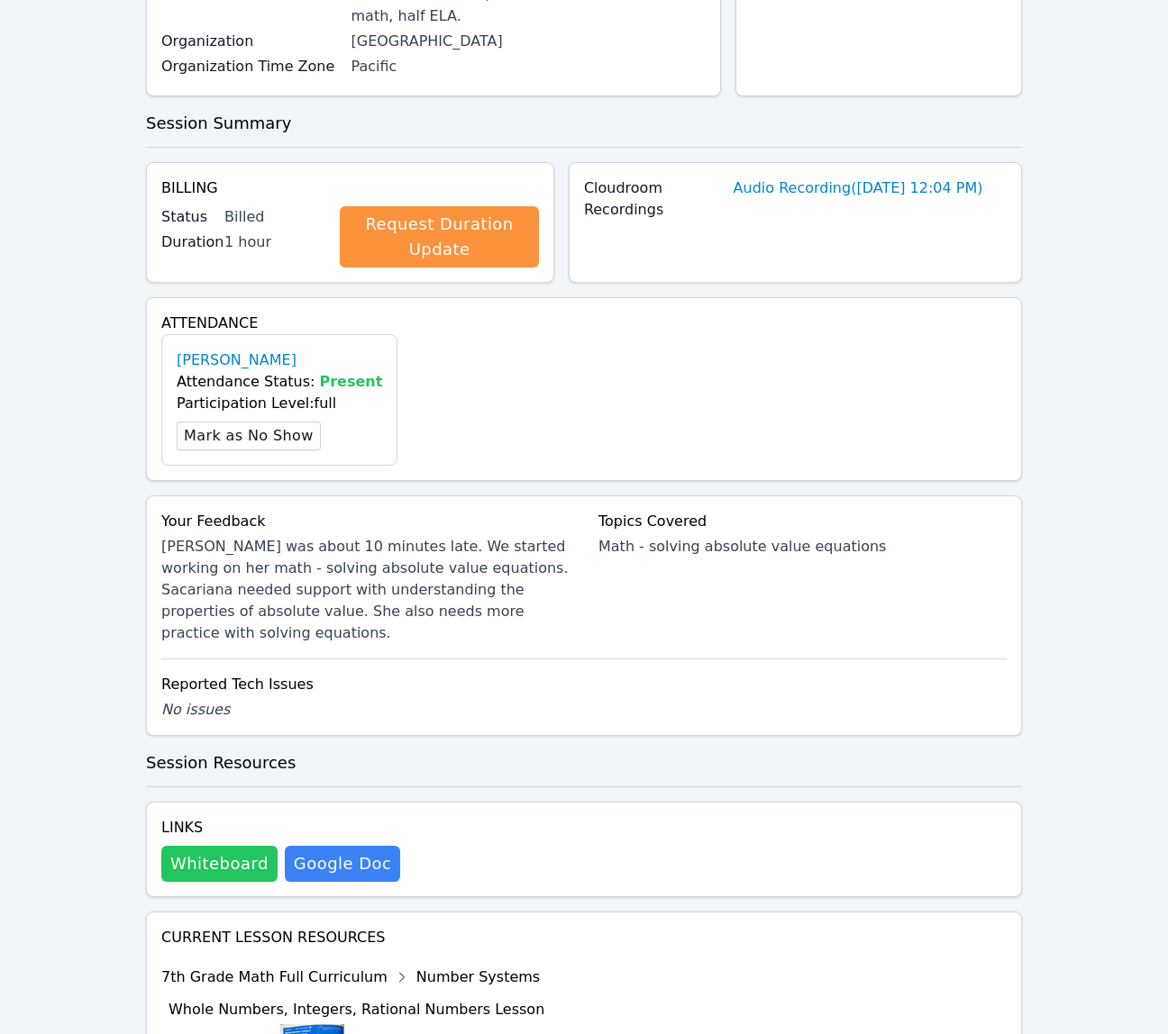
click at [235, 846] on button "Whiteboard" at bounding box center [219, 864] width 116 height 36
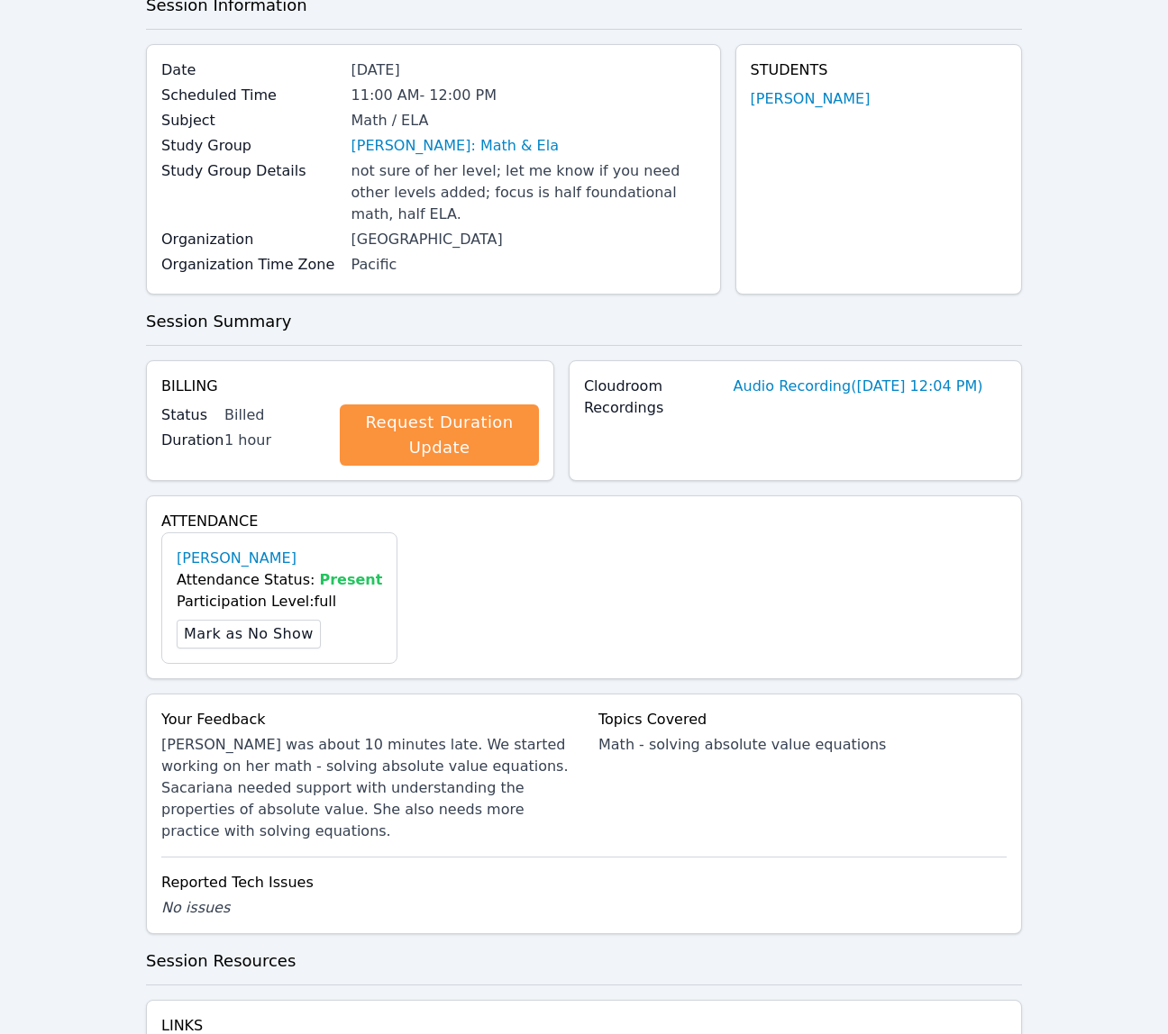
scroll to position [0, 0]
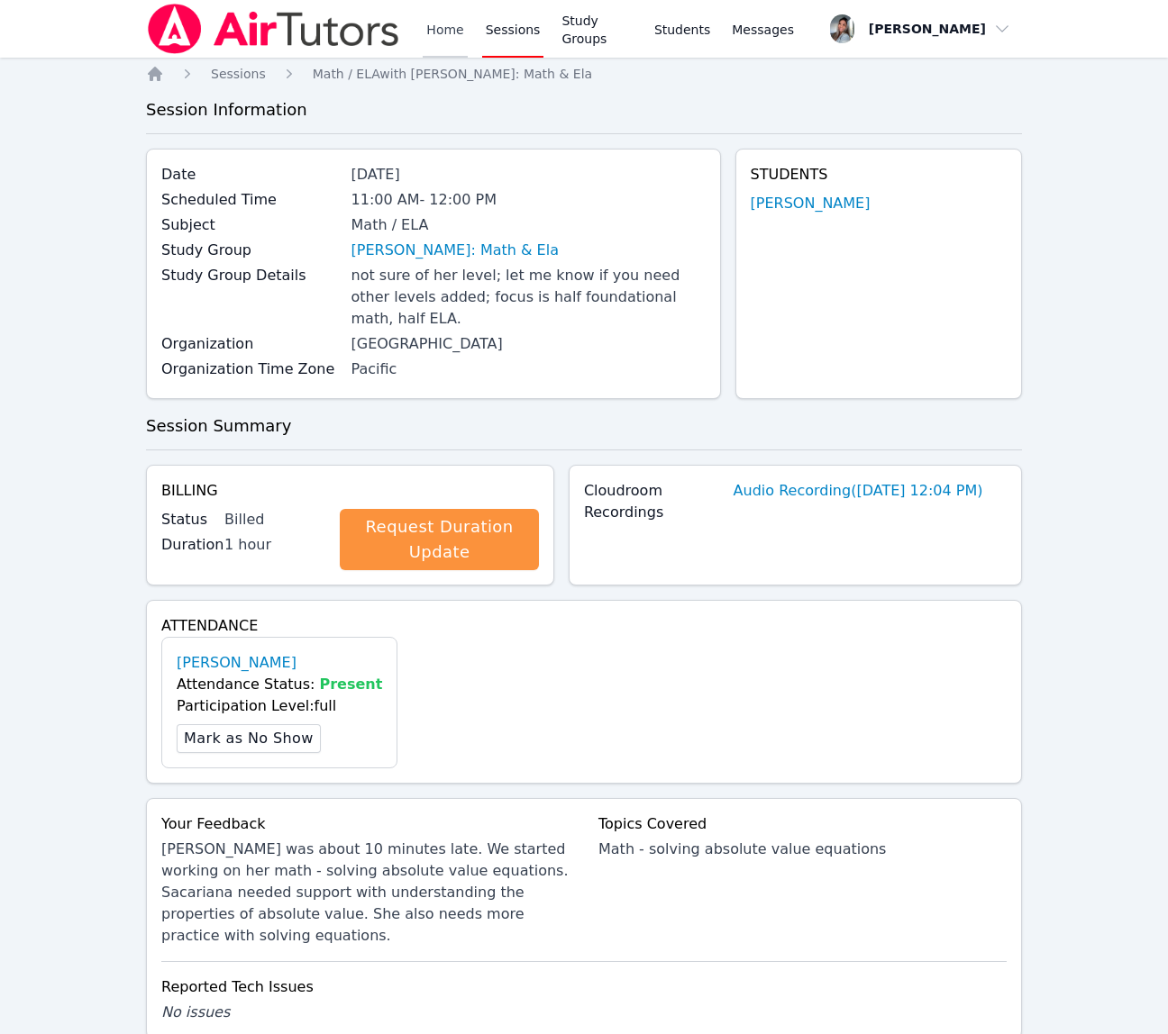
click at [452, 27] on link "Home" at bounding box center [445, 29] width 44 height 58
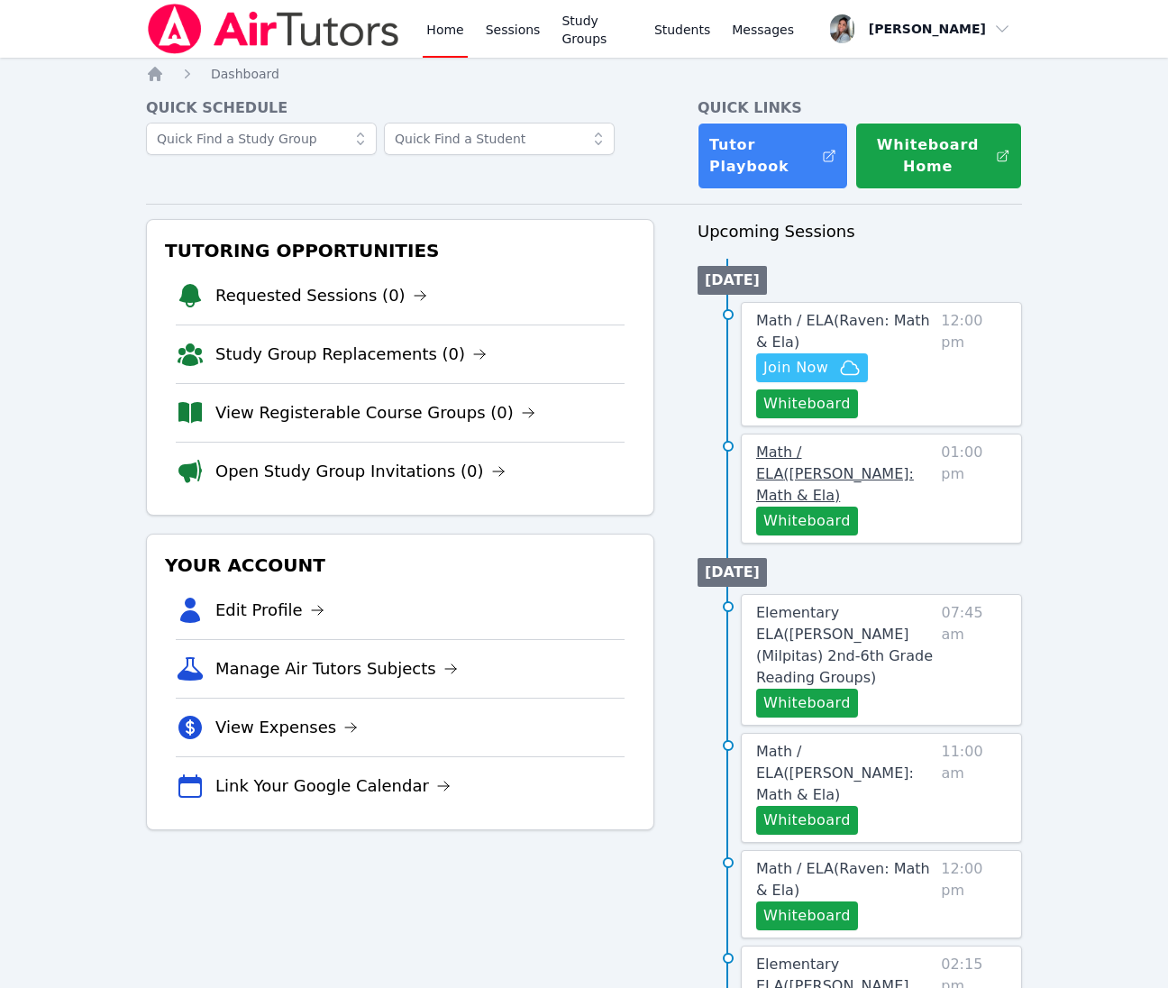
click at [804, 477] on span "Math / ELA ( [PERSON_NAME]: Math & Ela )" at bounding box center [835, 473] width 158 height 60
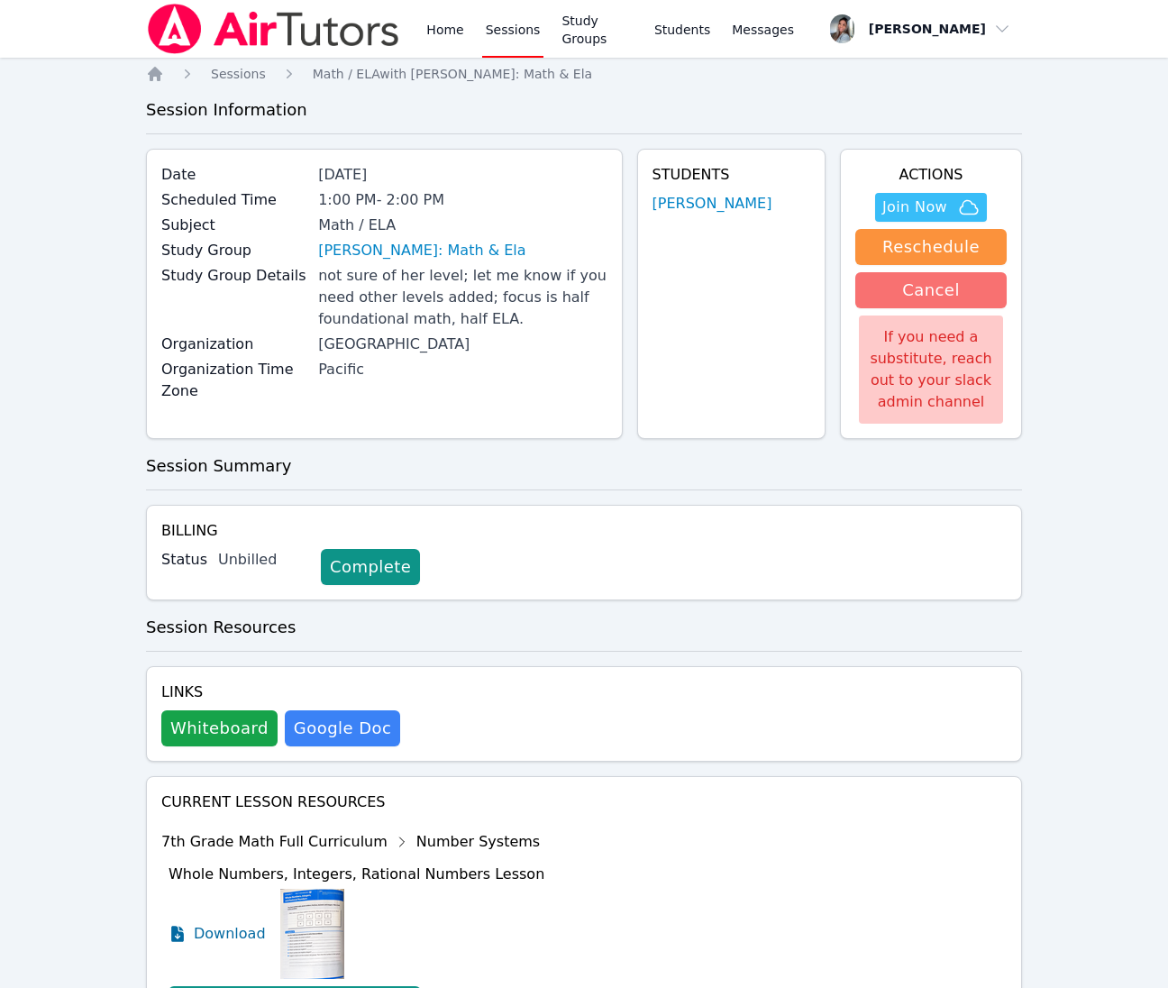
click at [917, 301] on button "Cancel" at bounding box center [930, 290] width 151 height 36
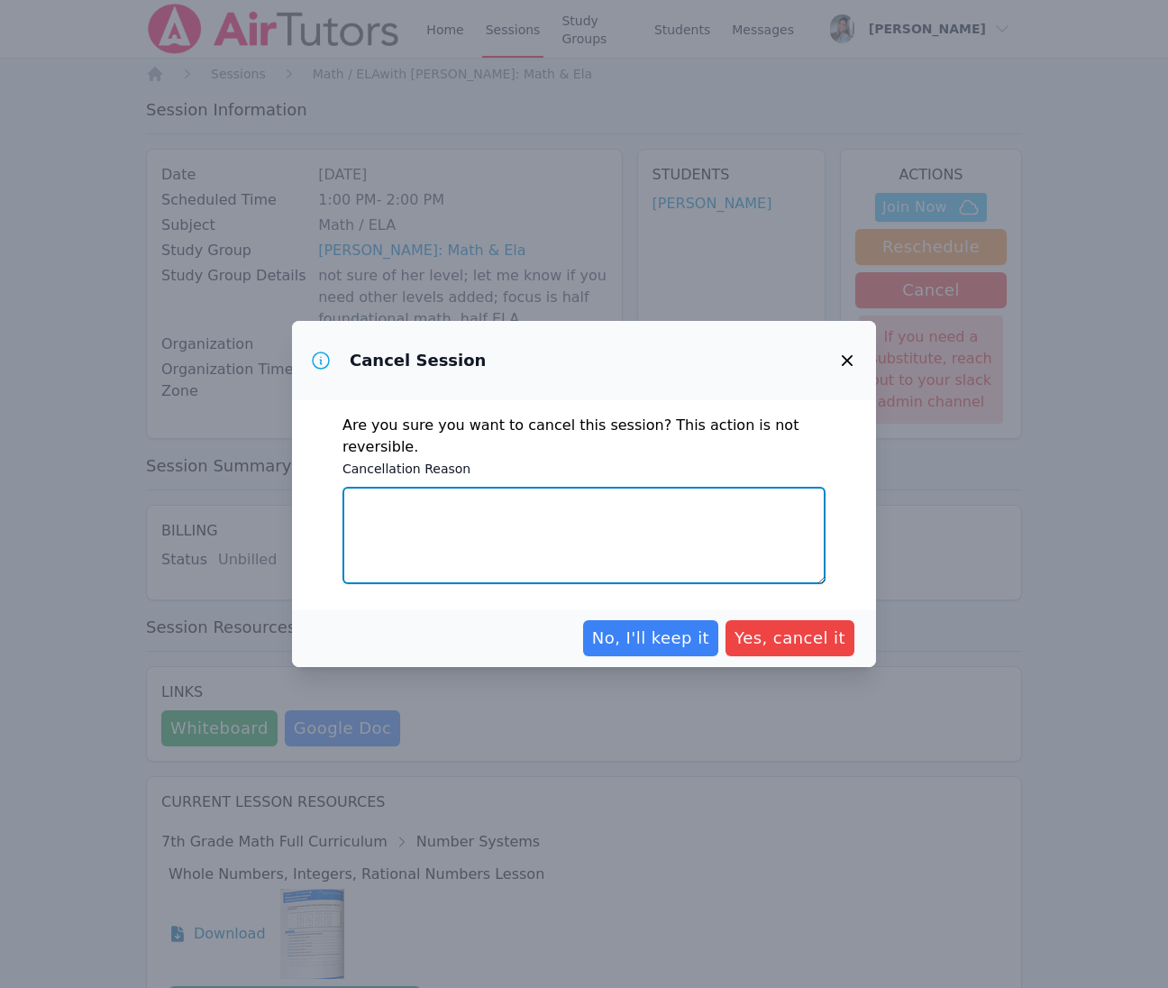
click at [634, 506] on textarea "Cancellation Reason" at bounding box center [583, 535] width 483 height 97
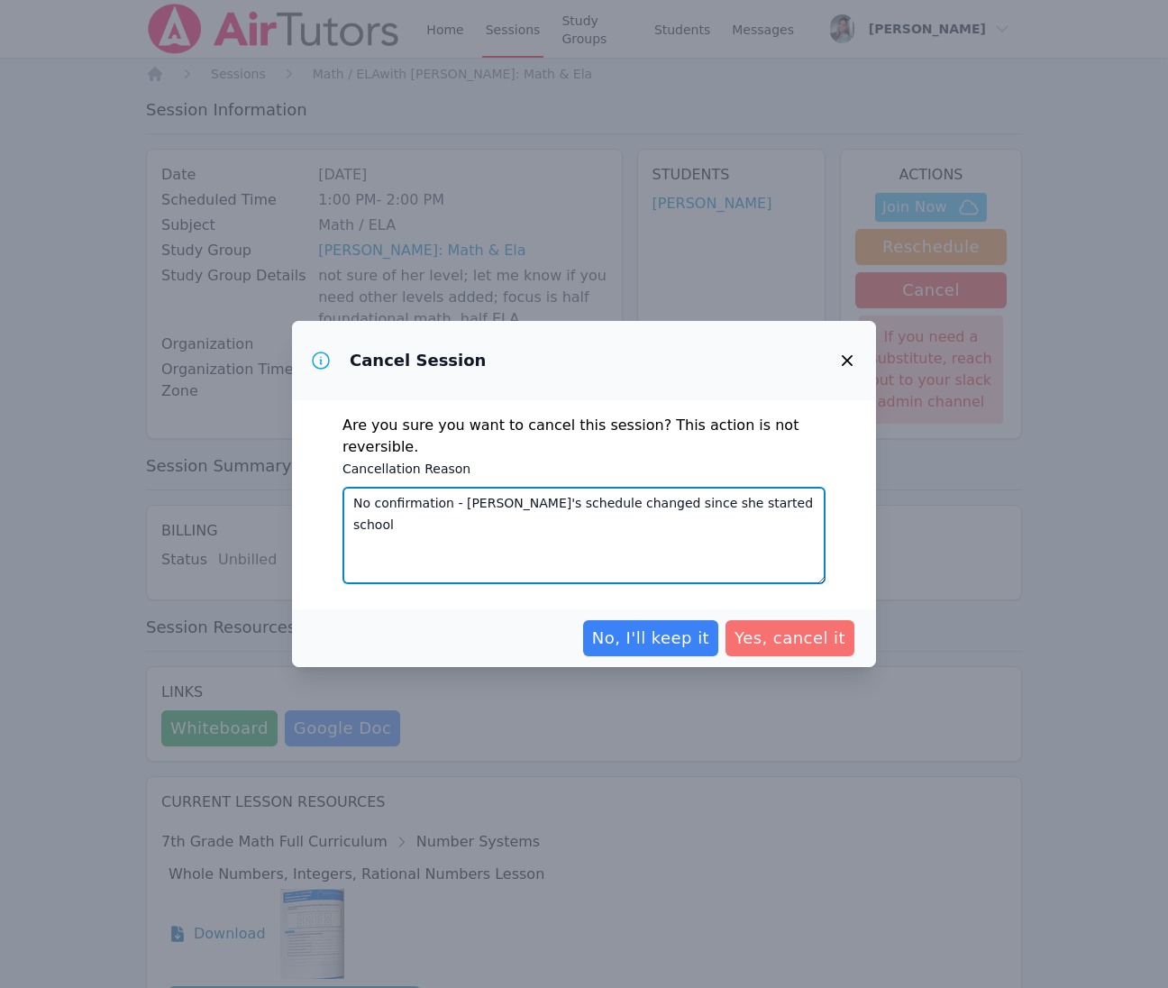
type textarea "No confirmation - [PERSON_NAME]'s schedule changed since she started school"
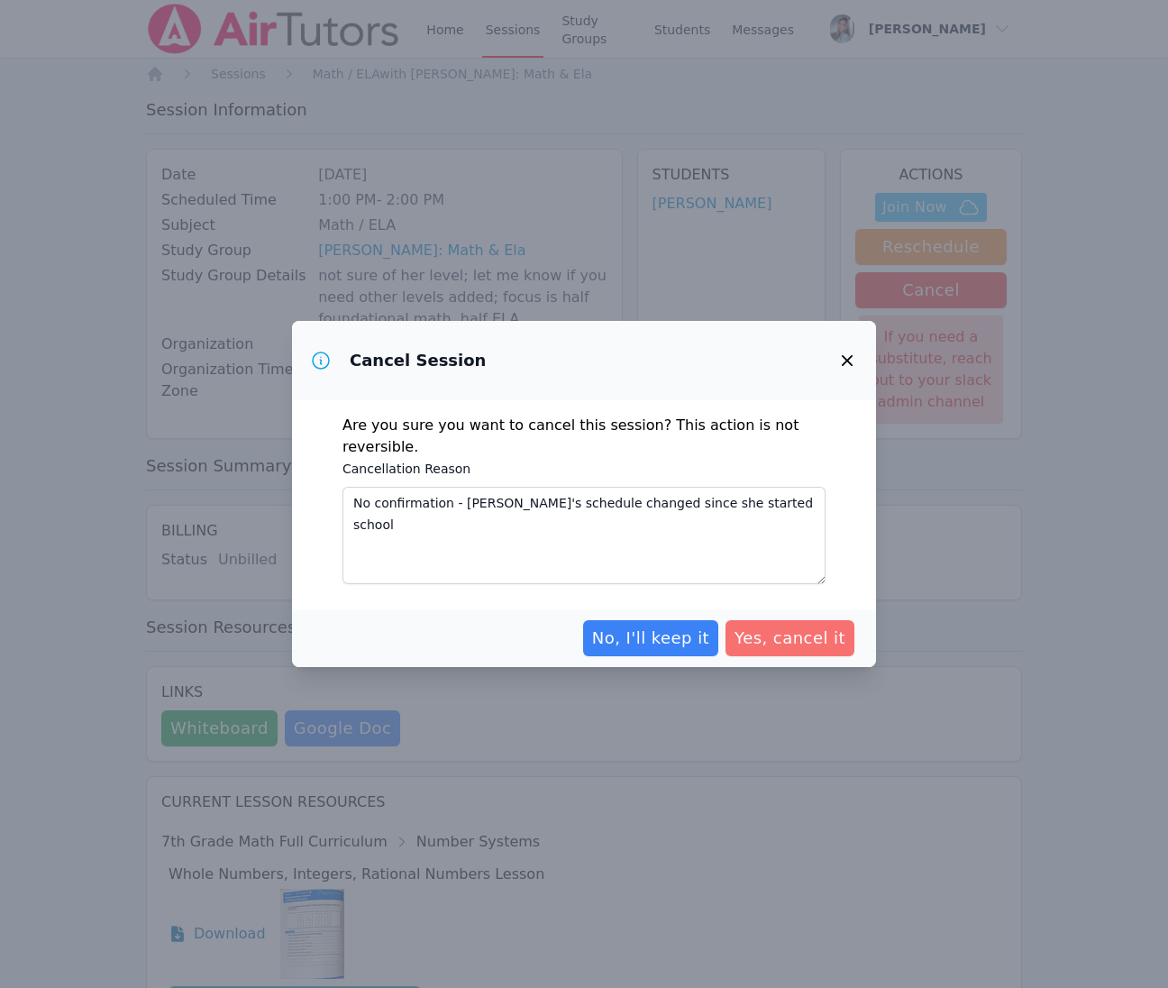
click at [790, 625] on span "Yes, cancel it" at bounding box center [789, 637] width 111 height 25
